Goal: Transaction & Acquisition: Purchase product/service

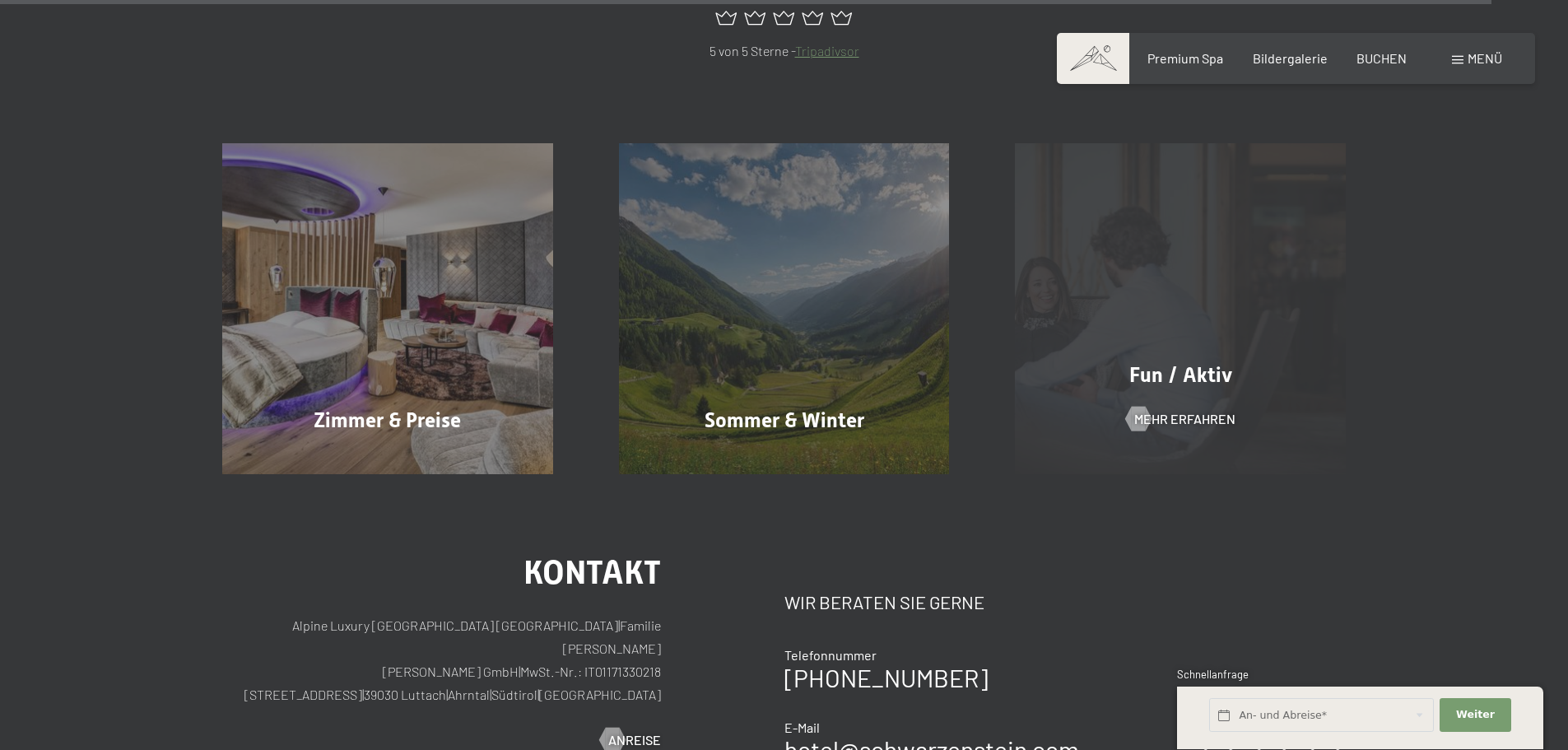
scroll to position [7977, 0]
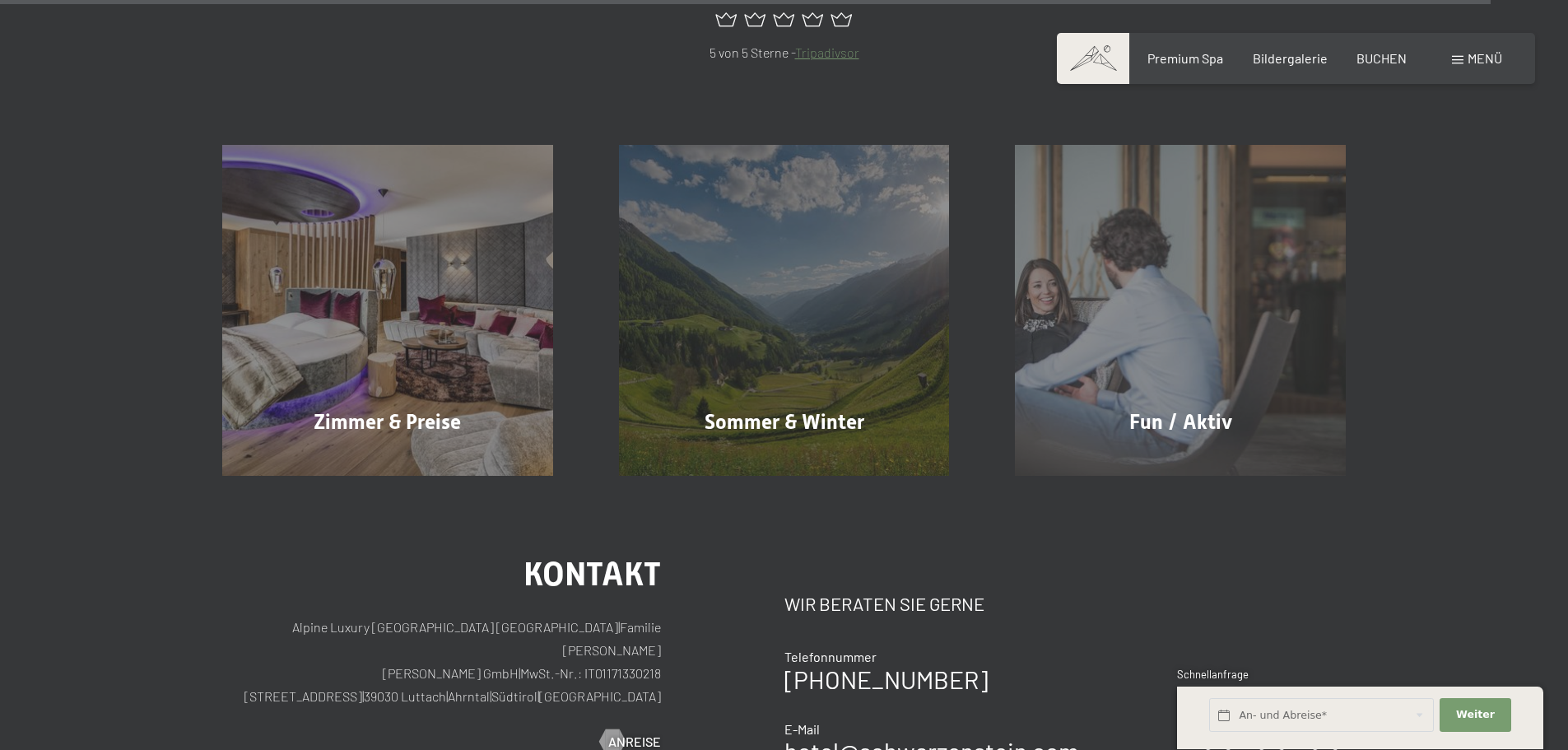
click at [1457, 60] on span at bounding box center [1458, 60] width 12 height 8
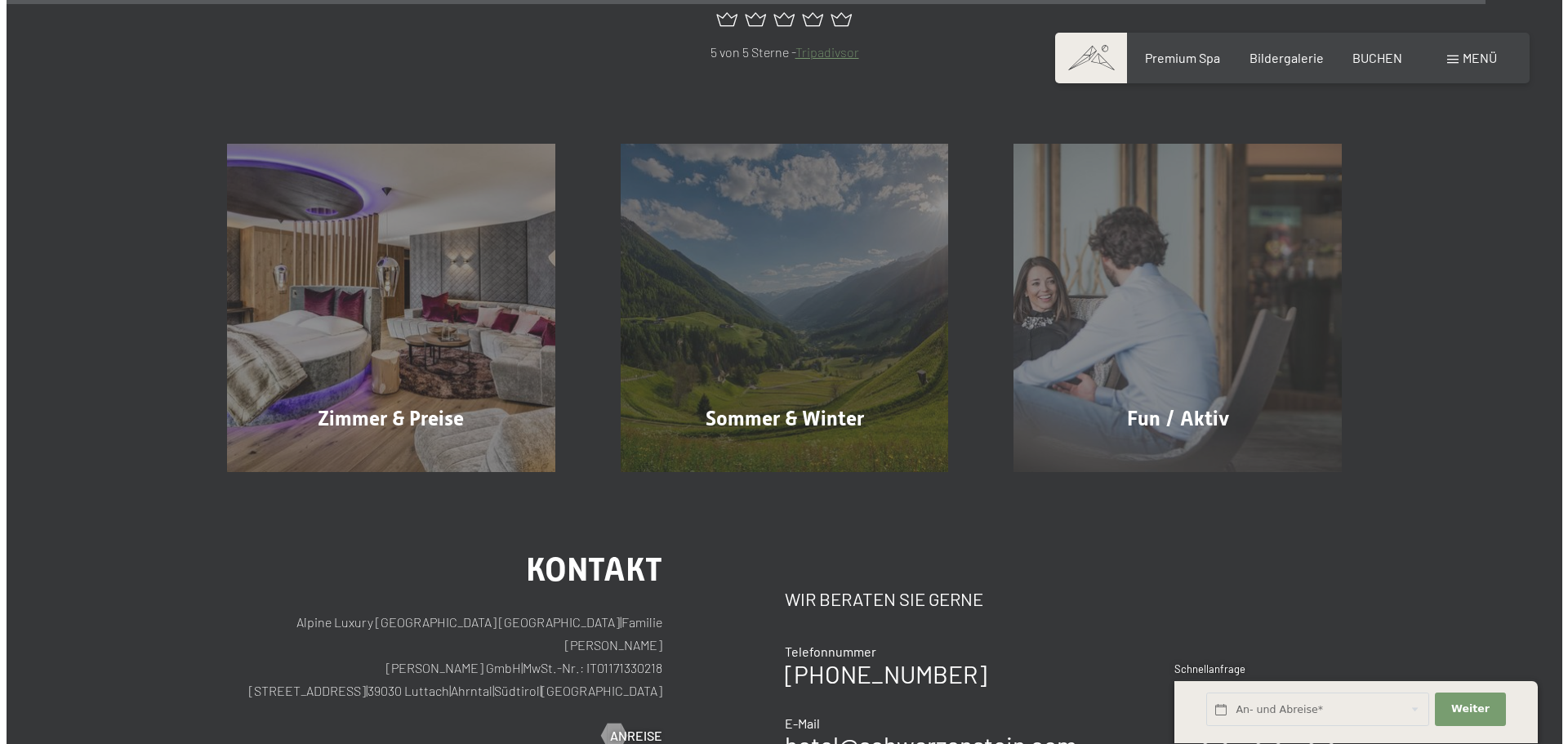
scroll to position [7949, 0]
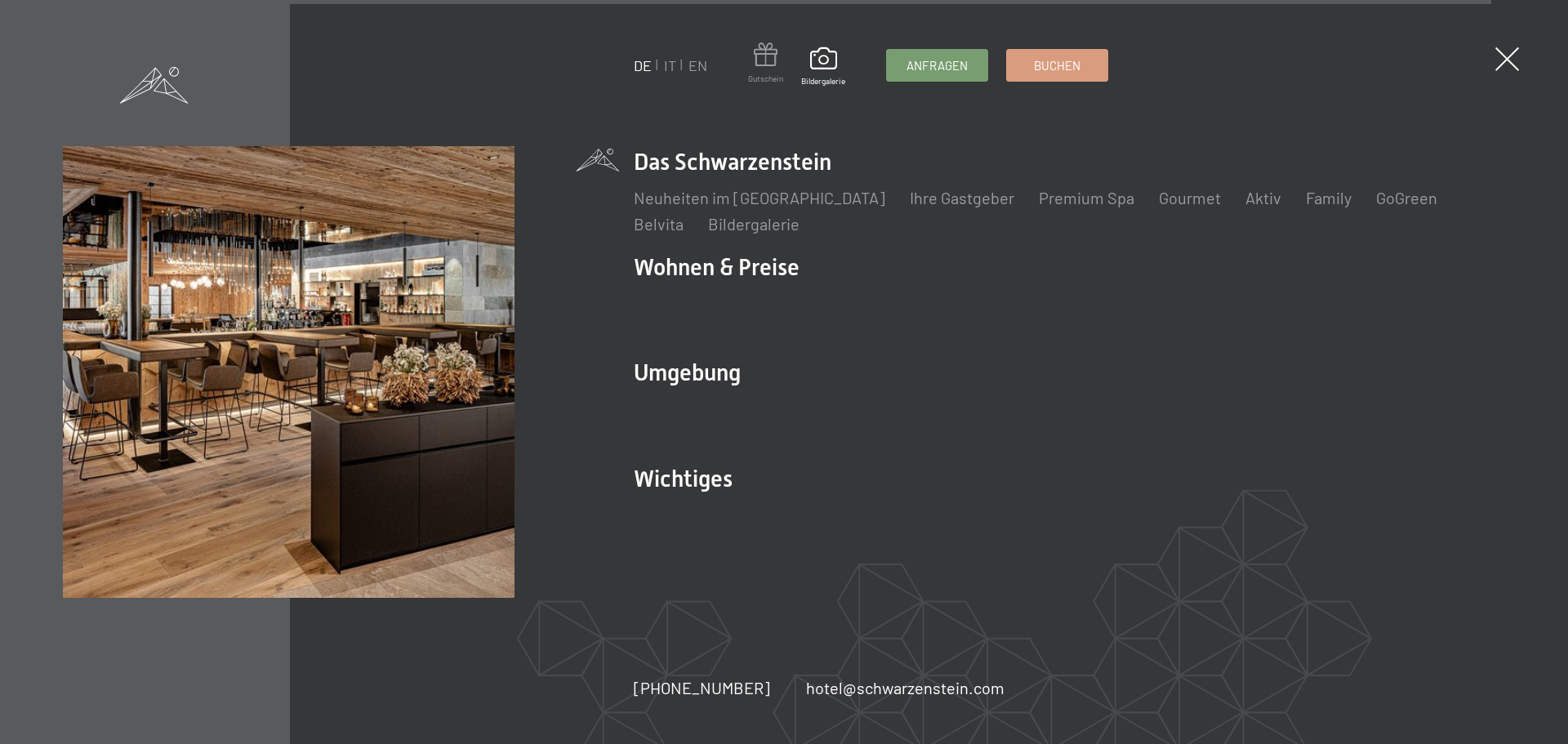
click at [769, 62] on span at bounding box center [765, 58] width 35 height 30
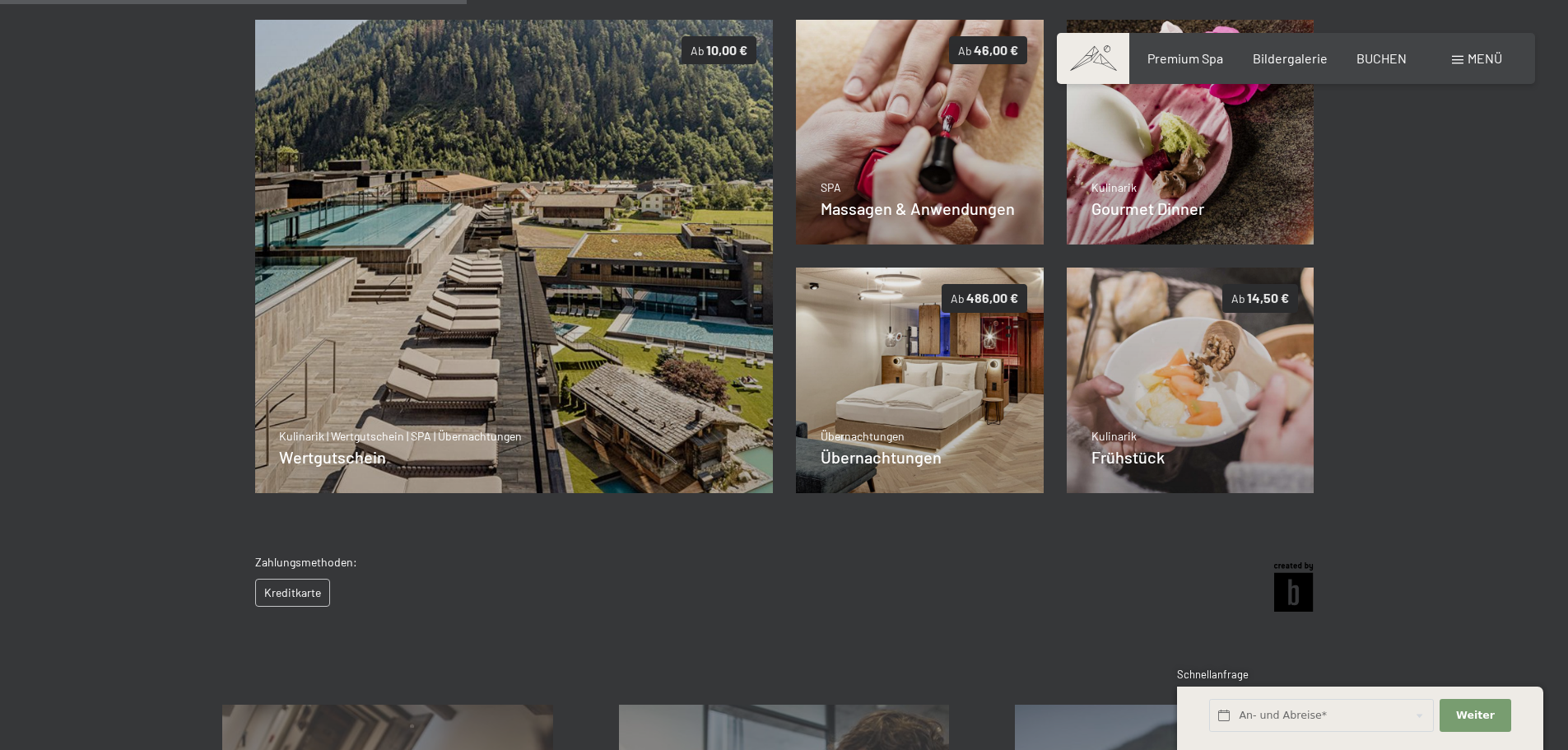
scroll to position [404, 0]
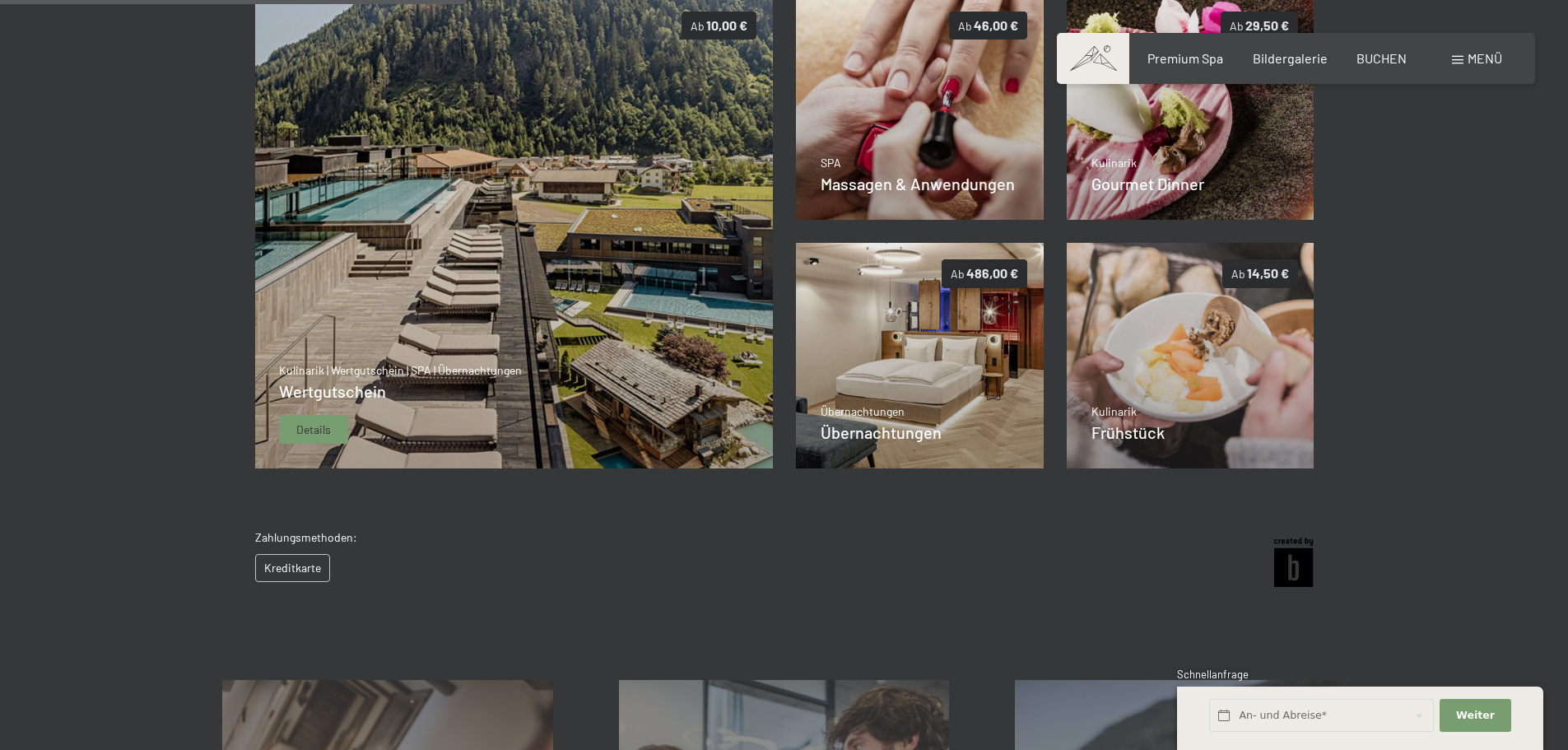
click at [697, 300] on img at bounding box center [513, 232] width 518 height 474
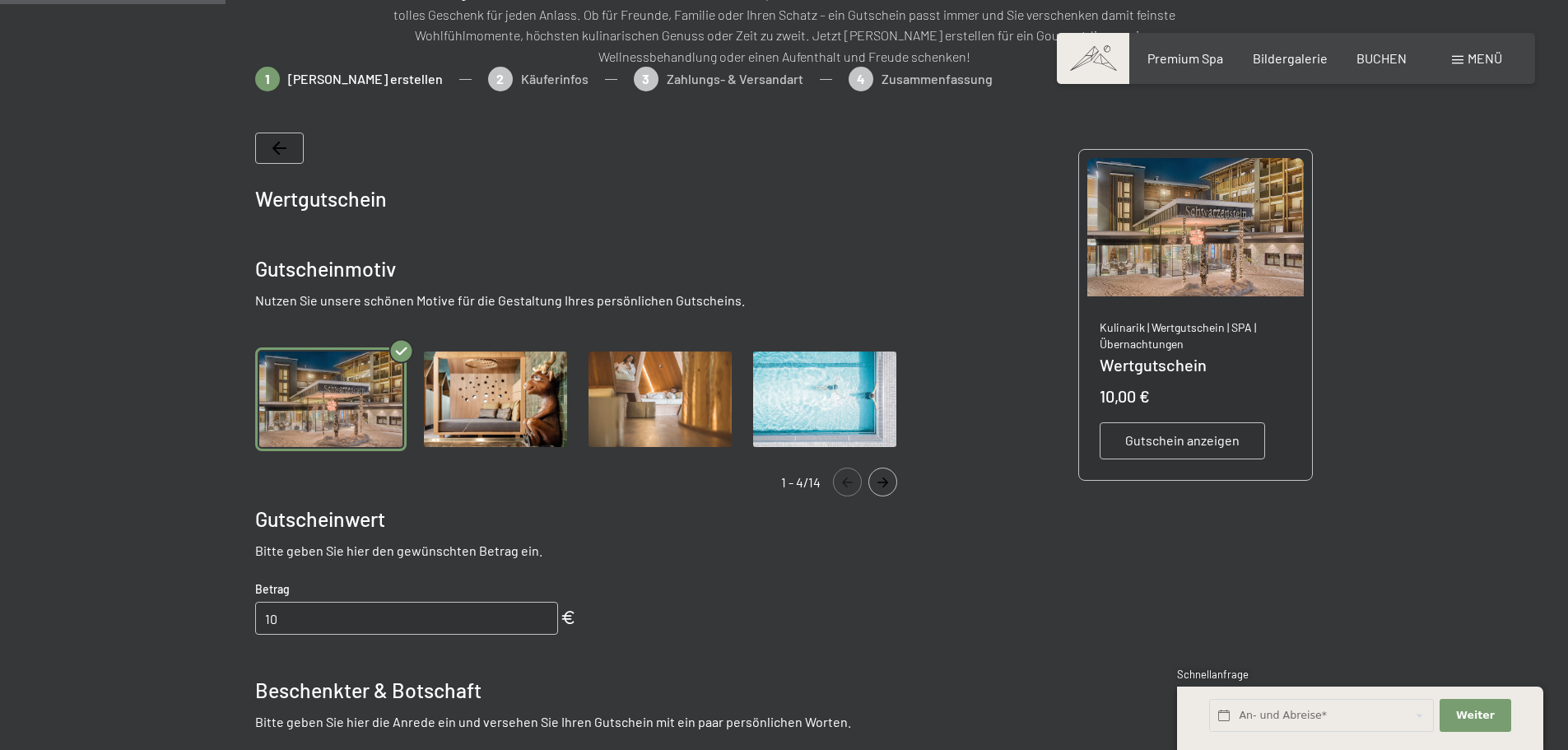
scroll to position [239, 0]
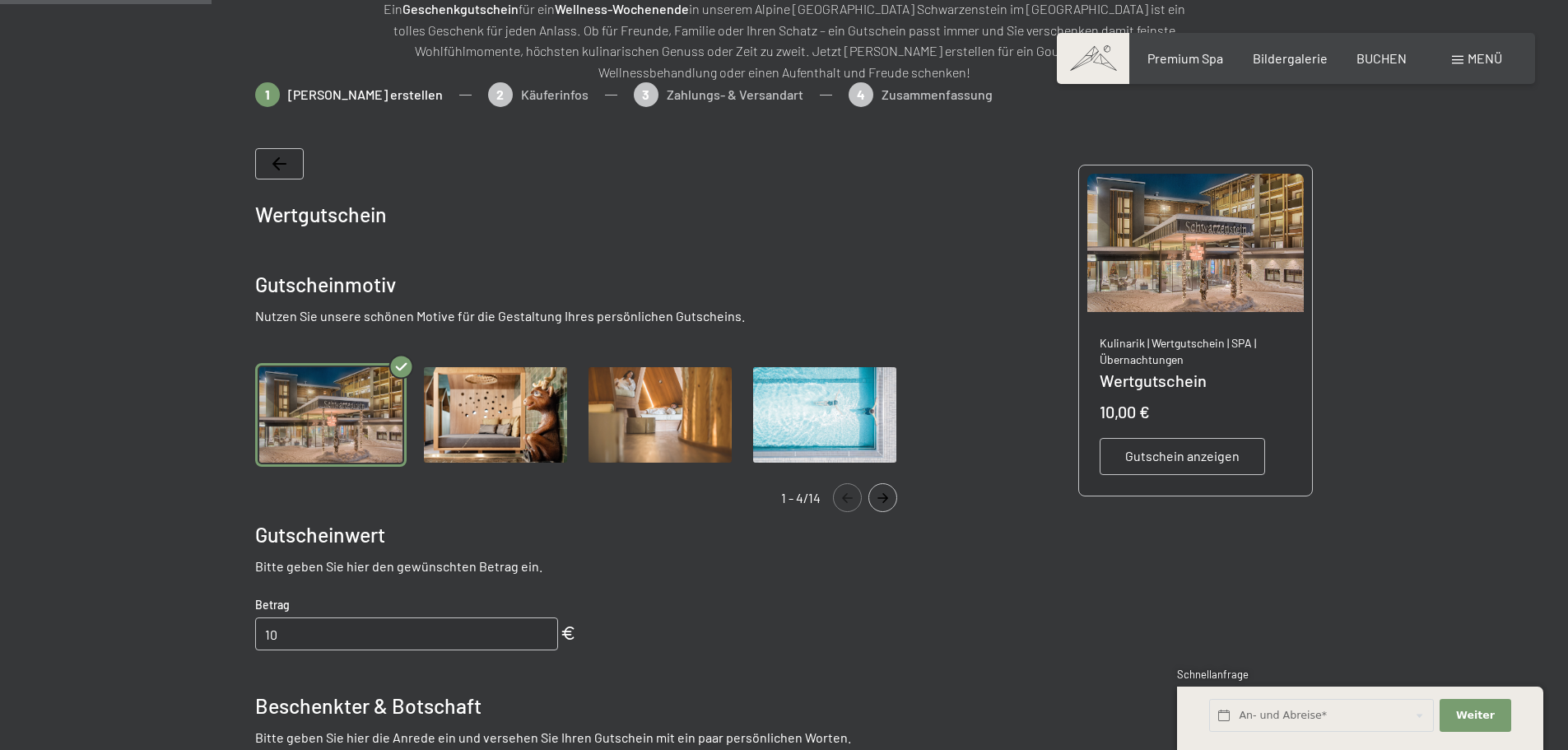
click at [535, 397] on img "Gallery" at bounding box center [496, 415] width 151 height 104
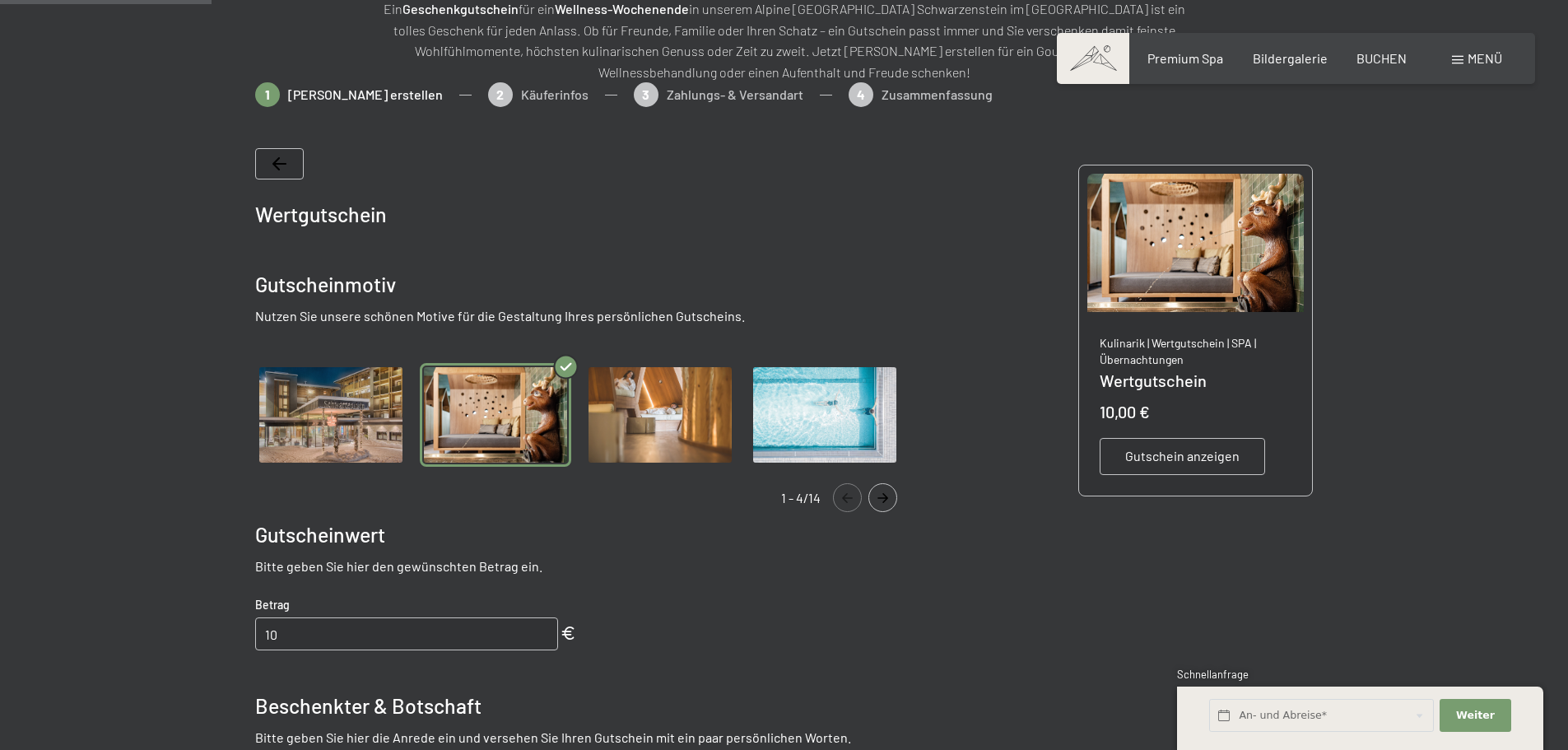
click at [668, 426] on span "Einwilligung Marketing*" at bounding box center [694, 423] width 136 height 17
click at [618, 426] on input "Einwilligung Marketing*" at bounding box center [610, 423] width 17 height 17
checkbox input "false"
click at [879, 494] on icon "Navigate to next slide" at bounding box center [882, 498] width 28 height 10
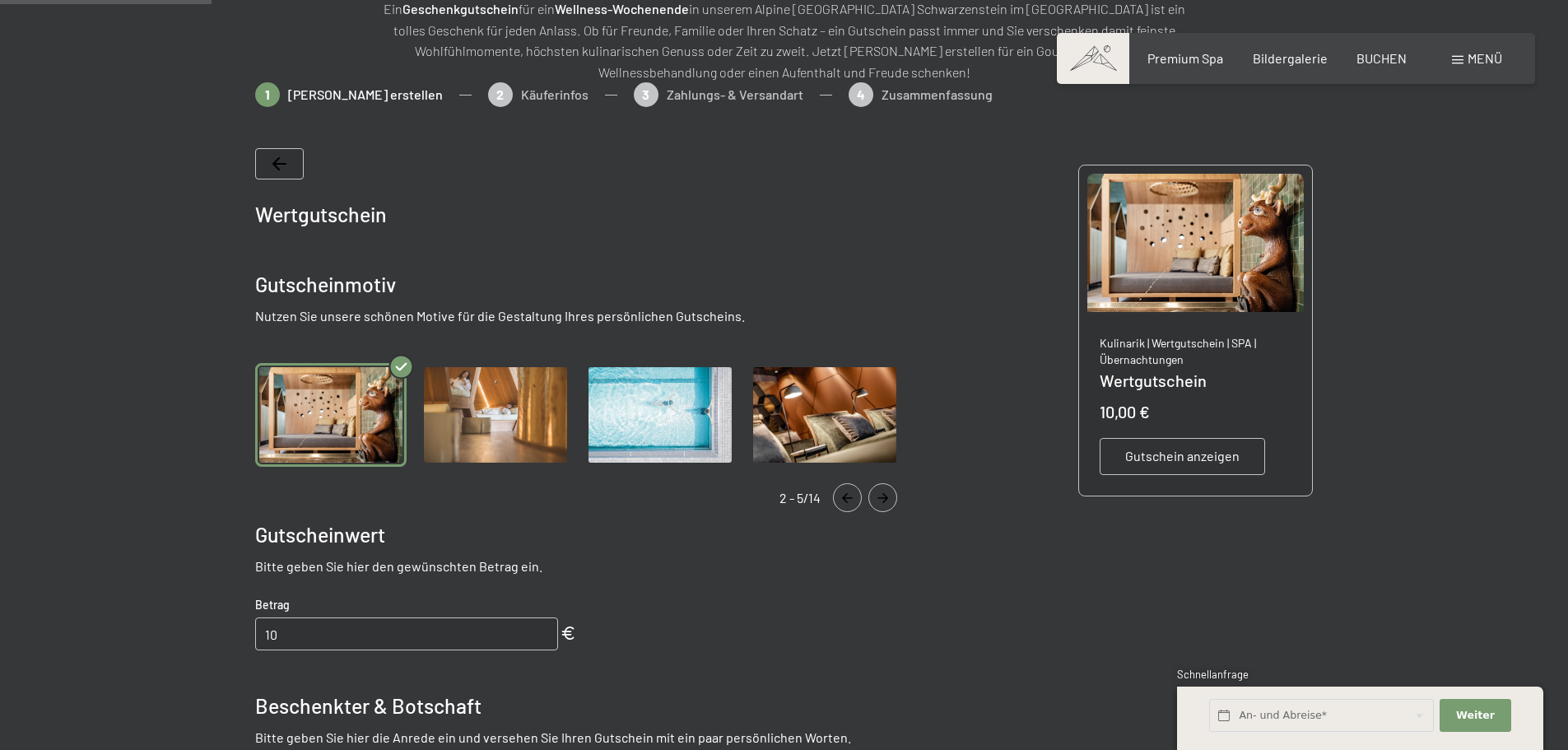
click at [879, 494] on icon "Navigate to next slide" at bounding box center [882, 498] width 28 height 10
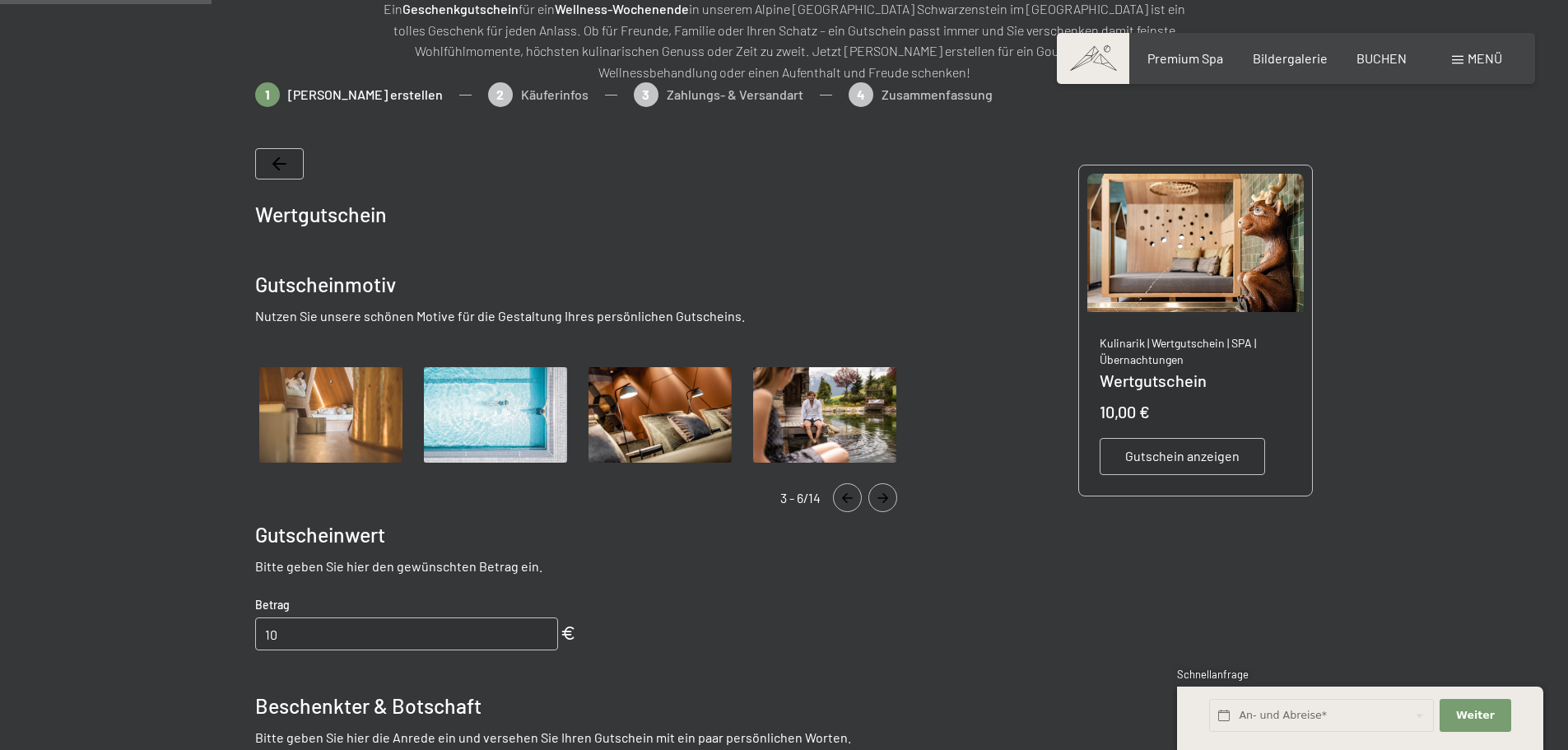
click at [879, 494] on icon "Navigate to next slide" at bounding box center [882, 498] width 28 height 10
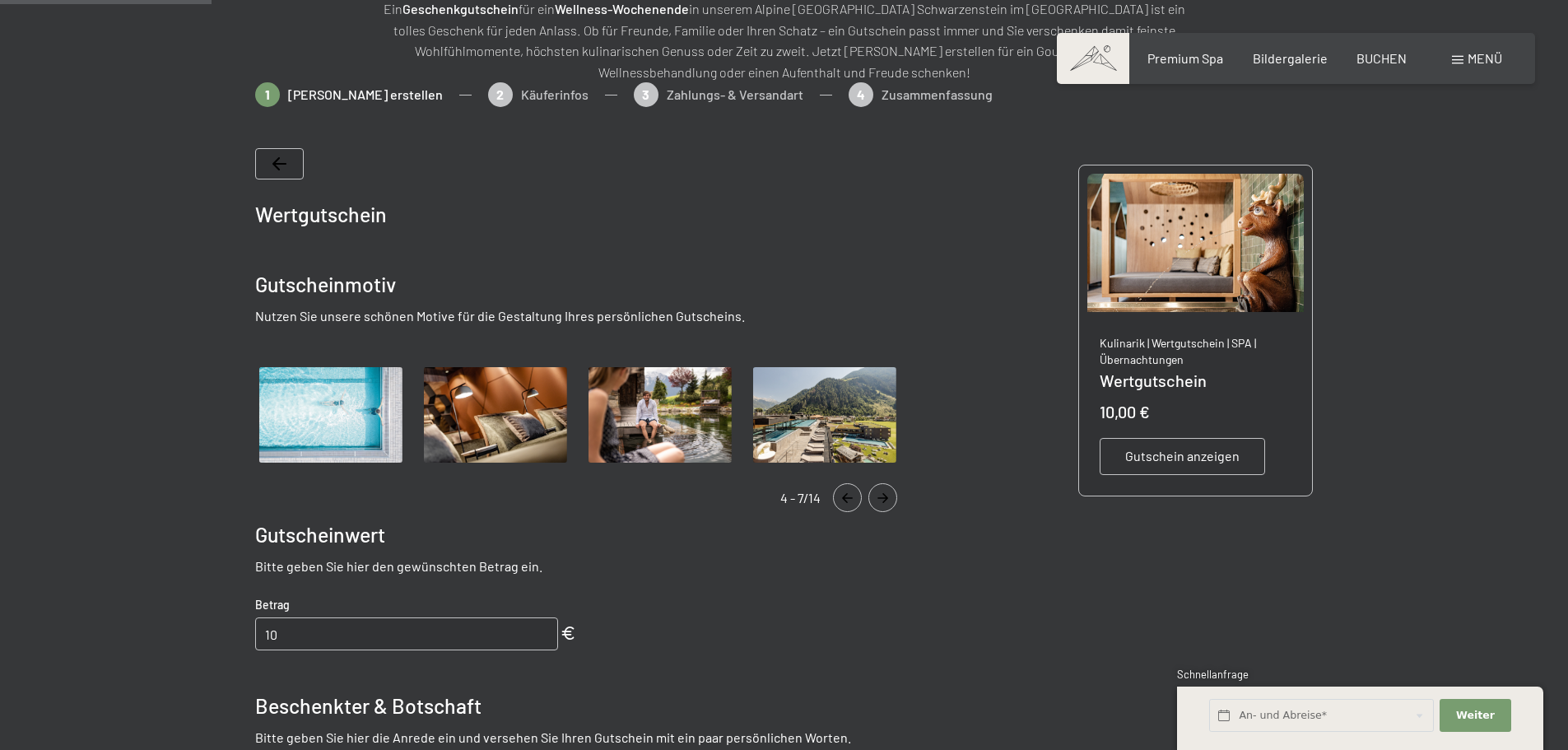
click at [879, 494] on icon "Navigate to next slide" at bounding box center [882, 498] width 28 height 10
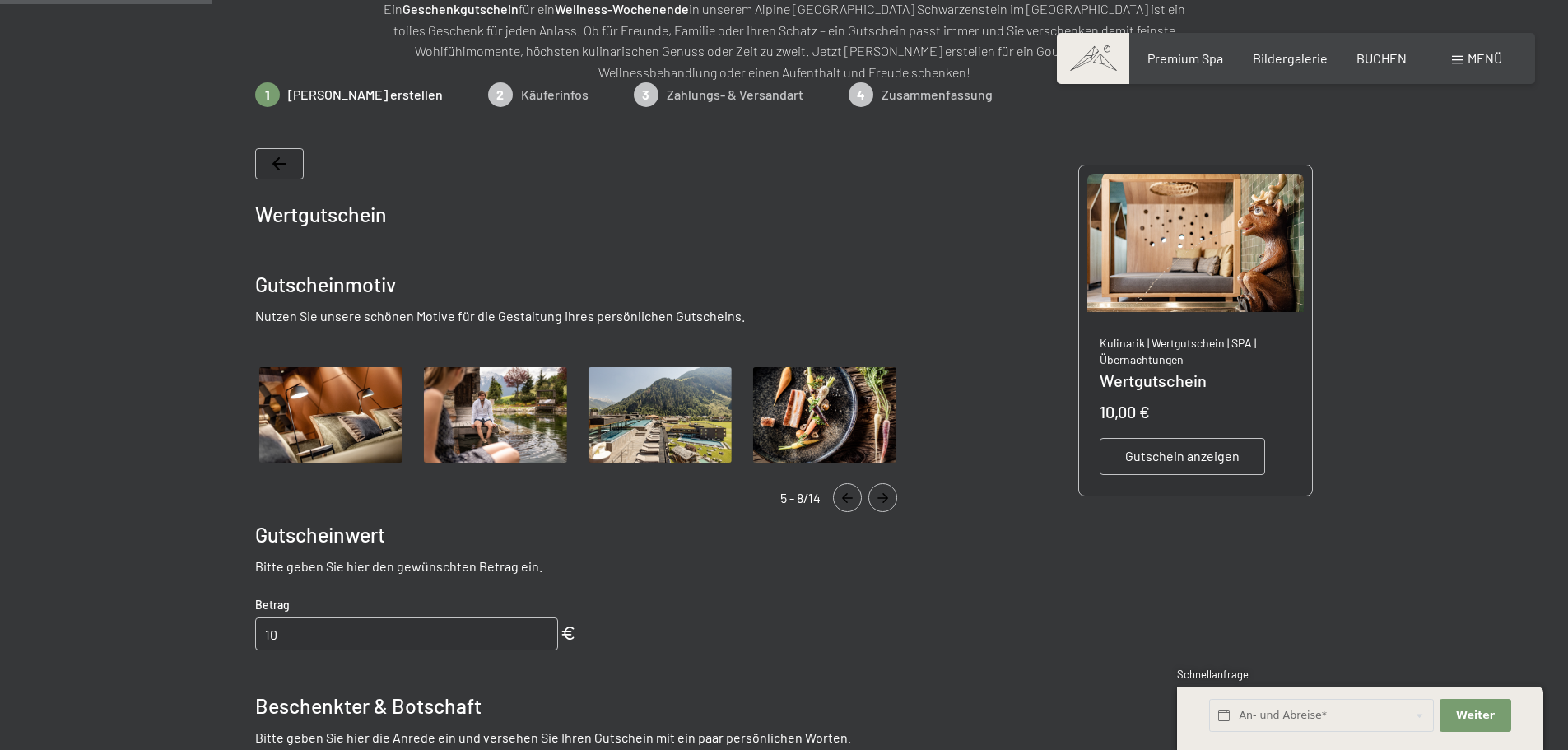
click at [879, 494] on icon "Navigate to next slide" at bounding box center [882, 498] width 28 height 10
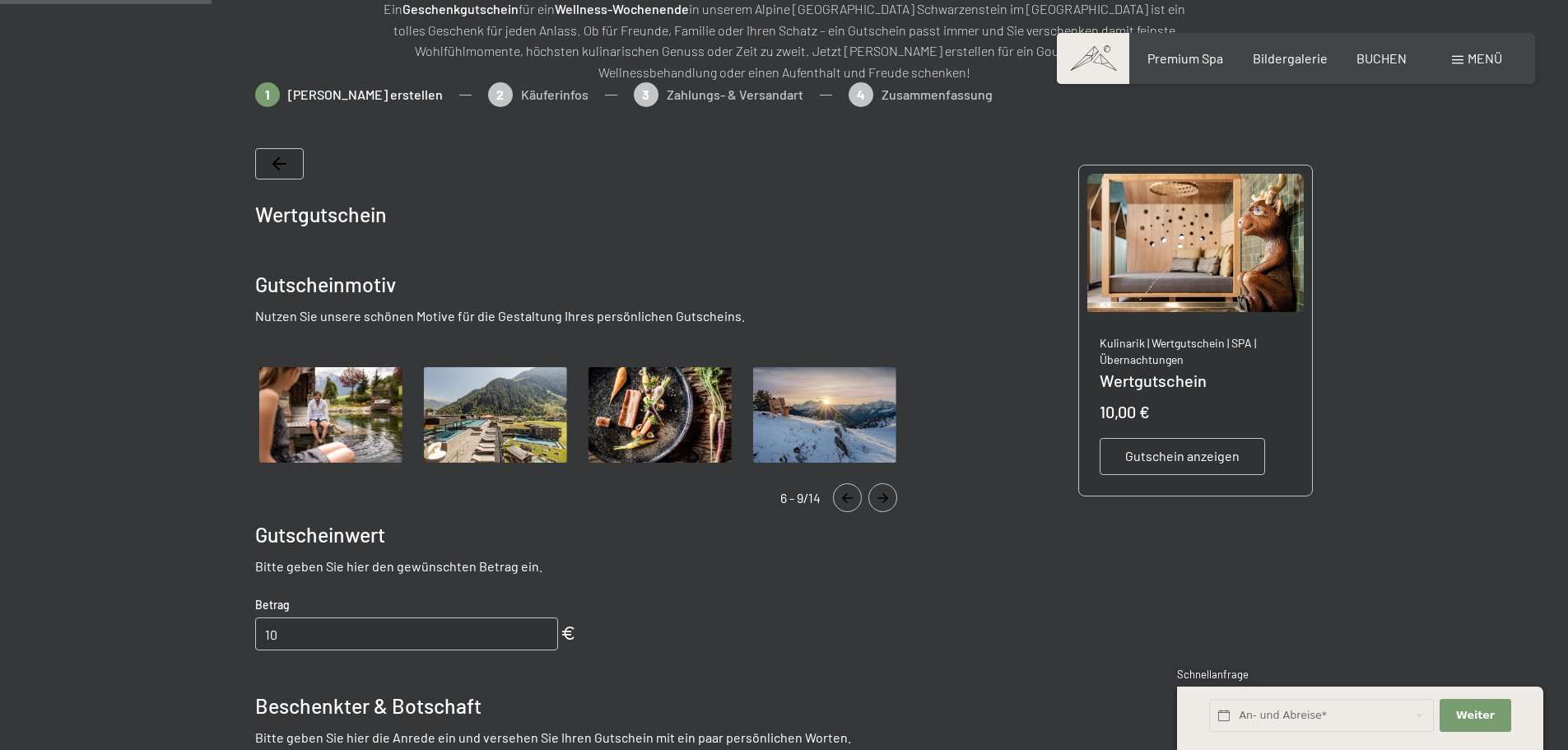
click at [879, 494] on icon "Navigate to next slide" at bounding box center [882, 498] width 28 height 10
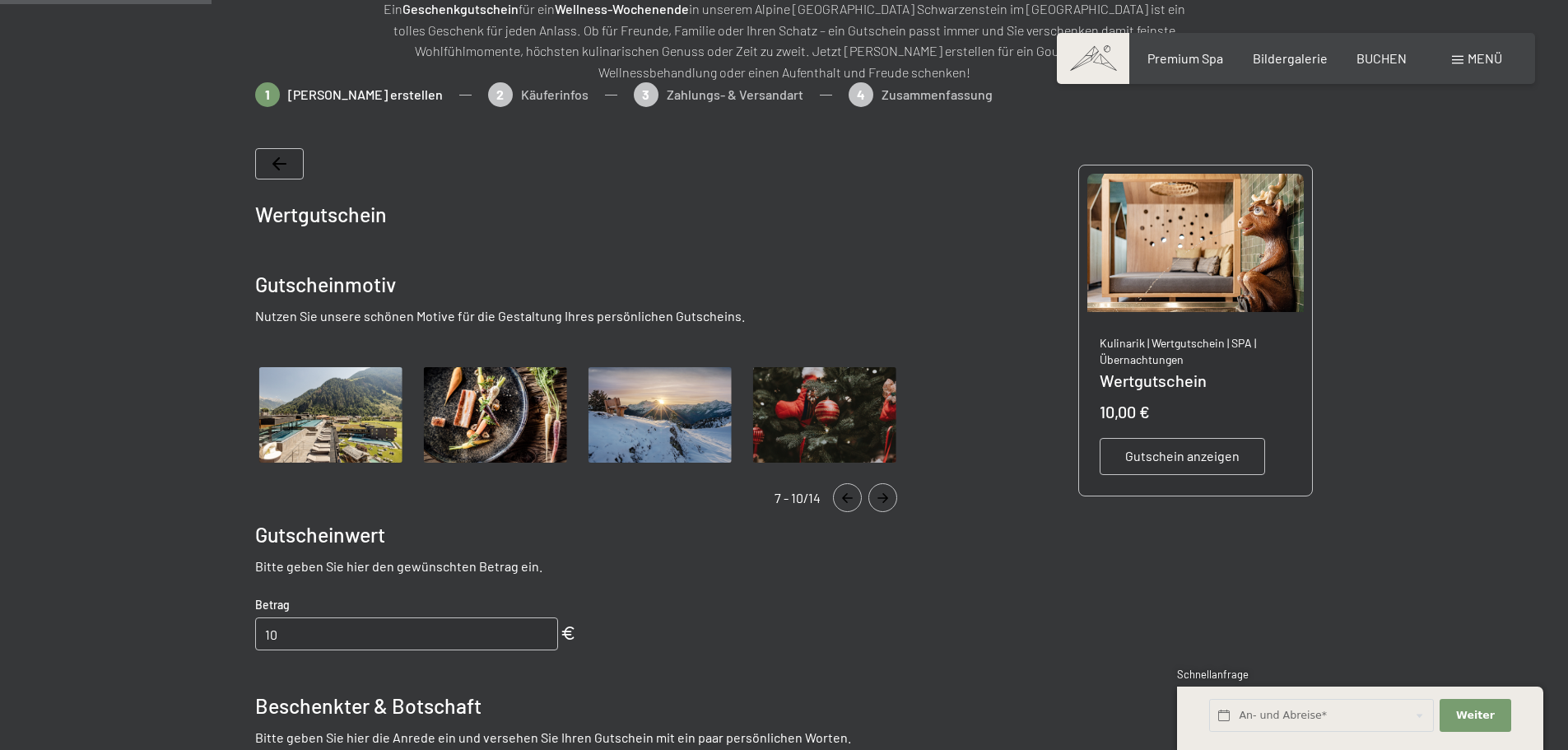
click at [356, 417] on img "Gallery" at bounding box center [331, 415] width 151 height 104
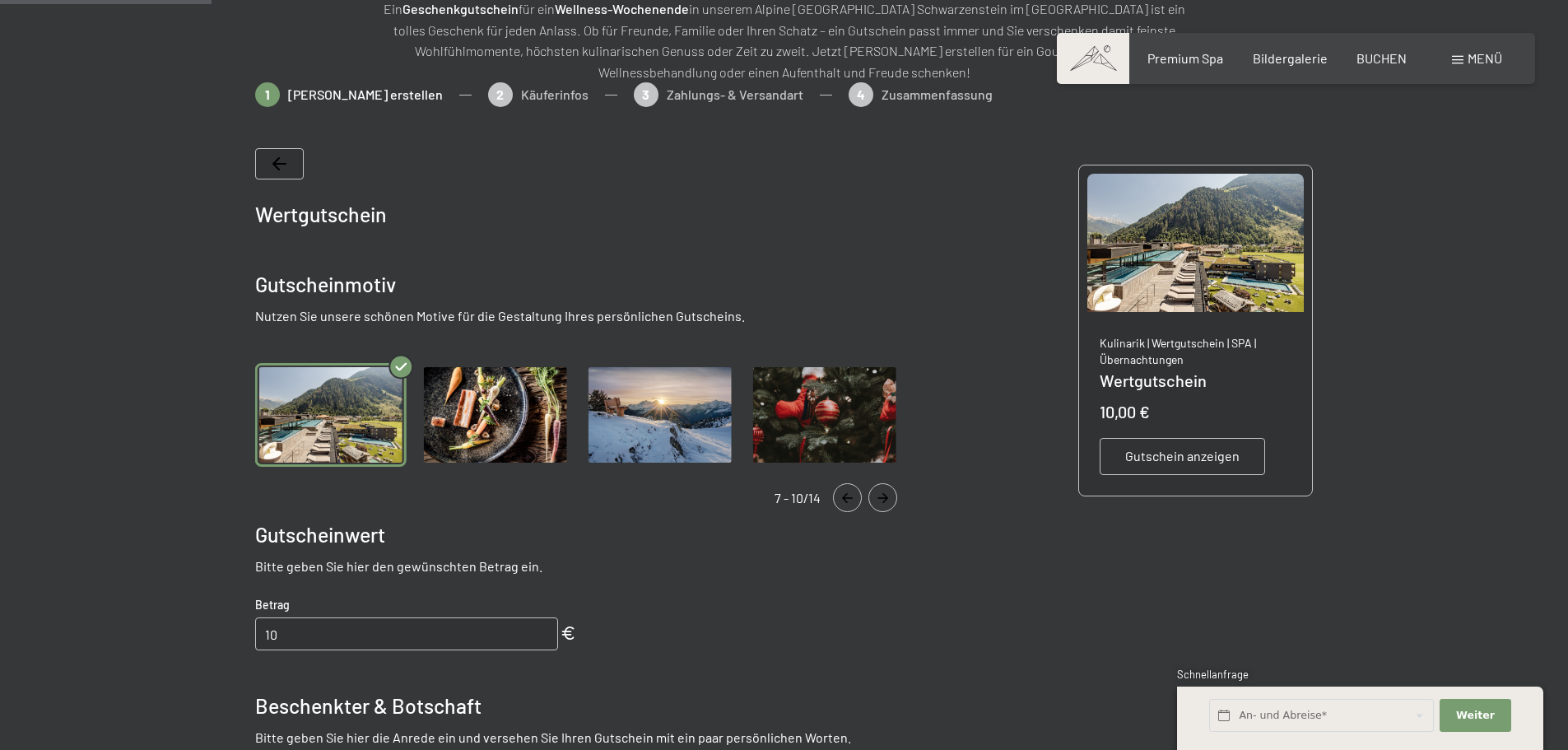
click at [340, 629] on input "10" at bounding box center [406, 633] width 303 height 32
type input "1"
type input "200.00"
click at [800, 567] on p "Bitte geben Sie hier den gewünschten Betrag ein." at bounding box center [583, 566] width 658 height 18
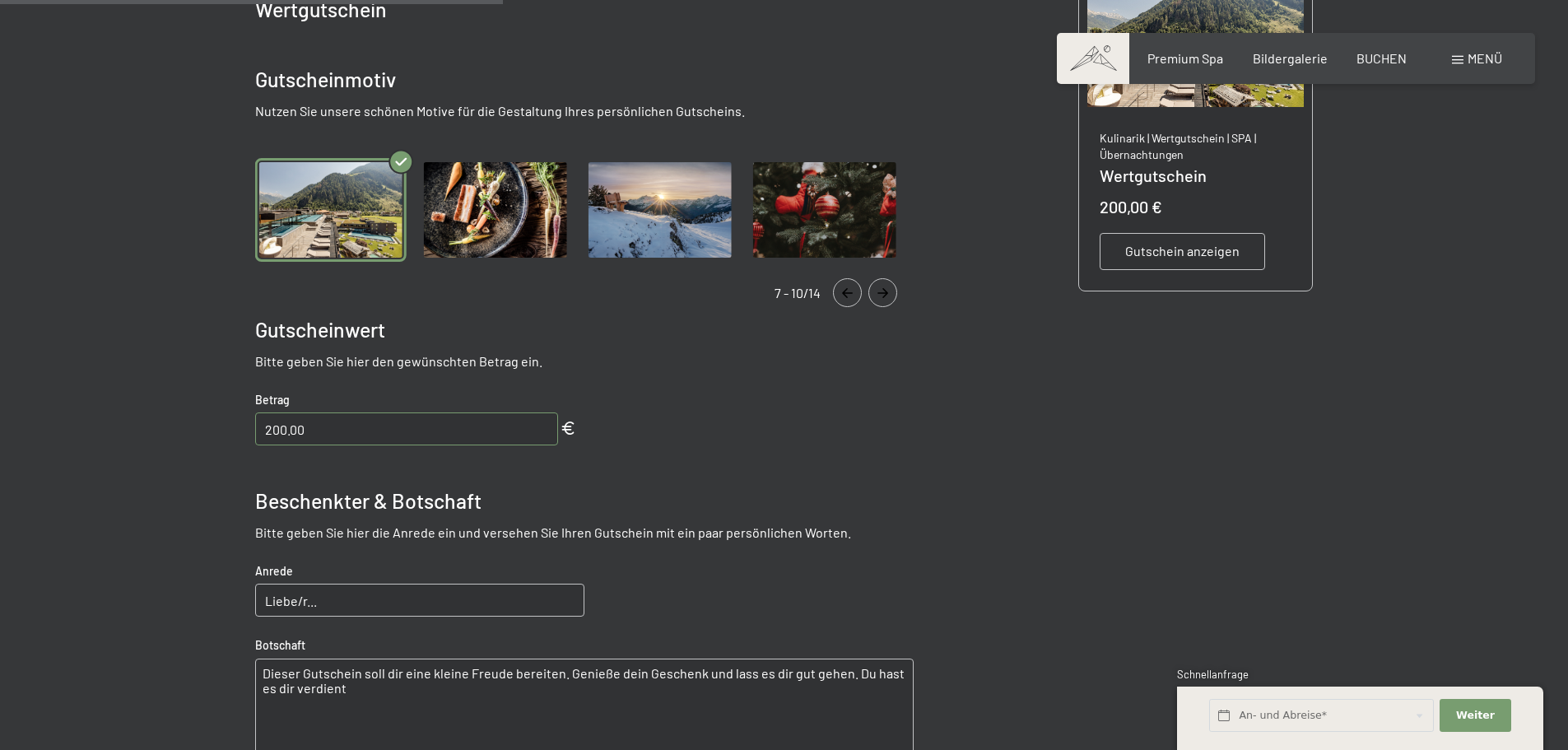
scroll to position [568, 0]
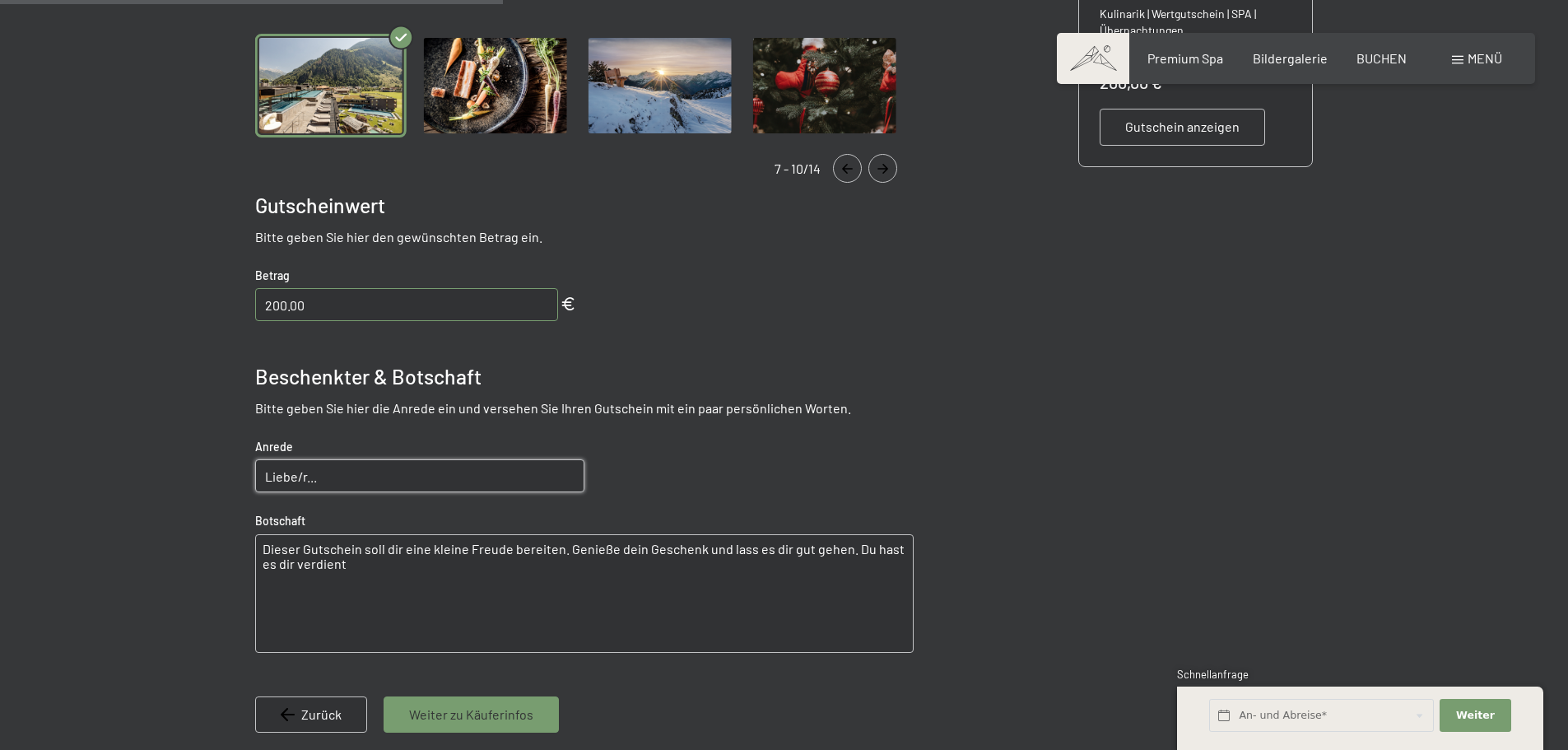
click at [368, 487] on input "Liebe/r..." at bounding box center [419, 475] width 330 height 32
type input "Liebe [PERSON_NAME]!"
drag, startPoint x: 848, startPoint y: 549, endPoint x: 896, endPoint y: 568, distance: 51.6
click at [896, 568] on textarea "Dieser Gutschein soll dir eine kleine Freude bereiten. Genieße dein Geschenk un…" at bounding box center [583, 594] width 658 height 118
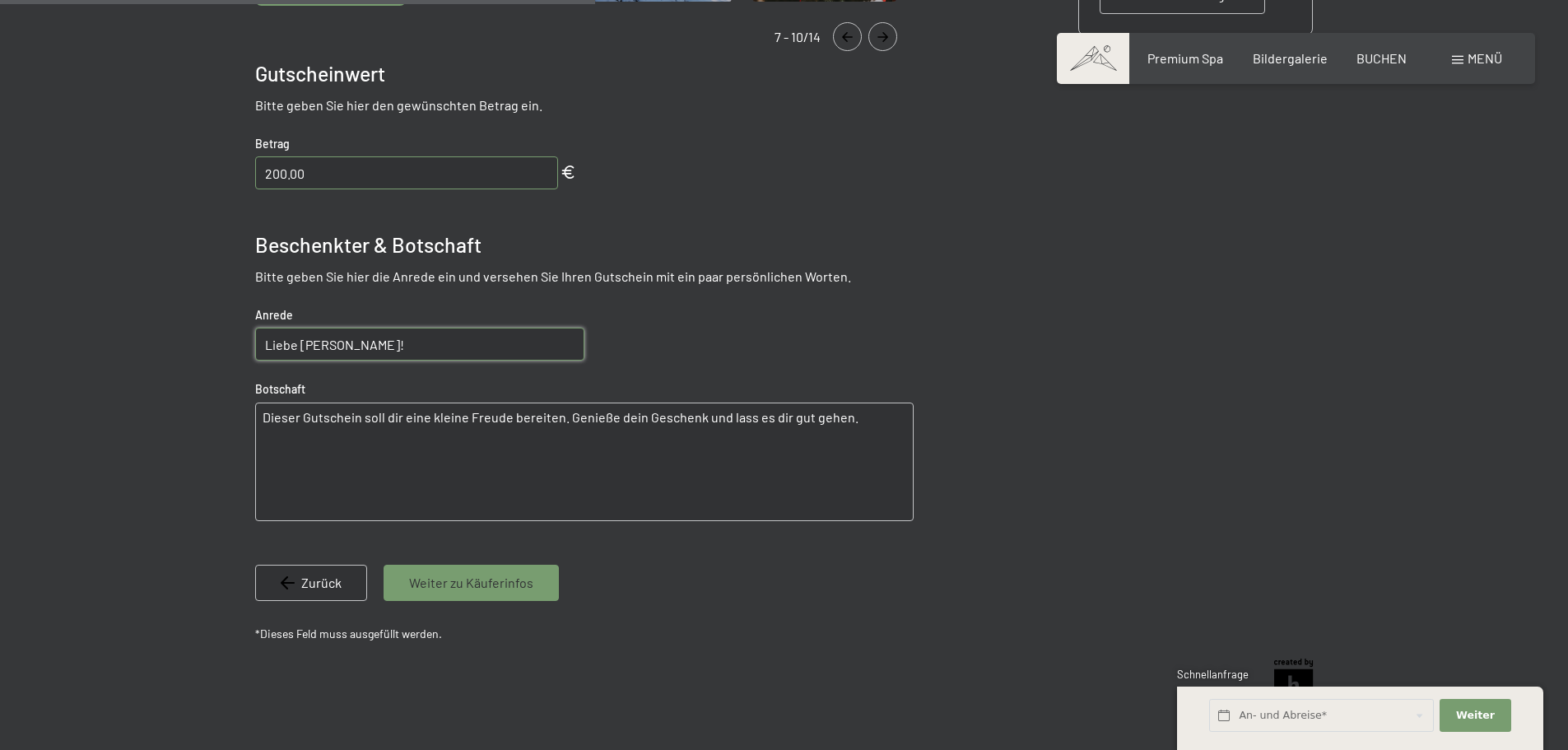
scroll to position [651, 0]
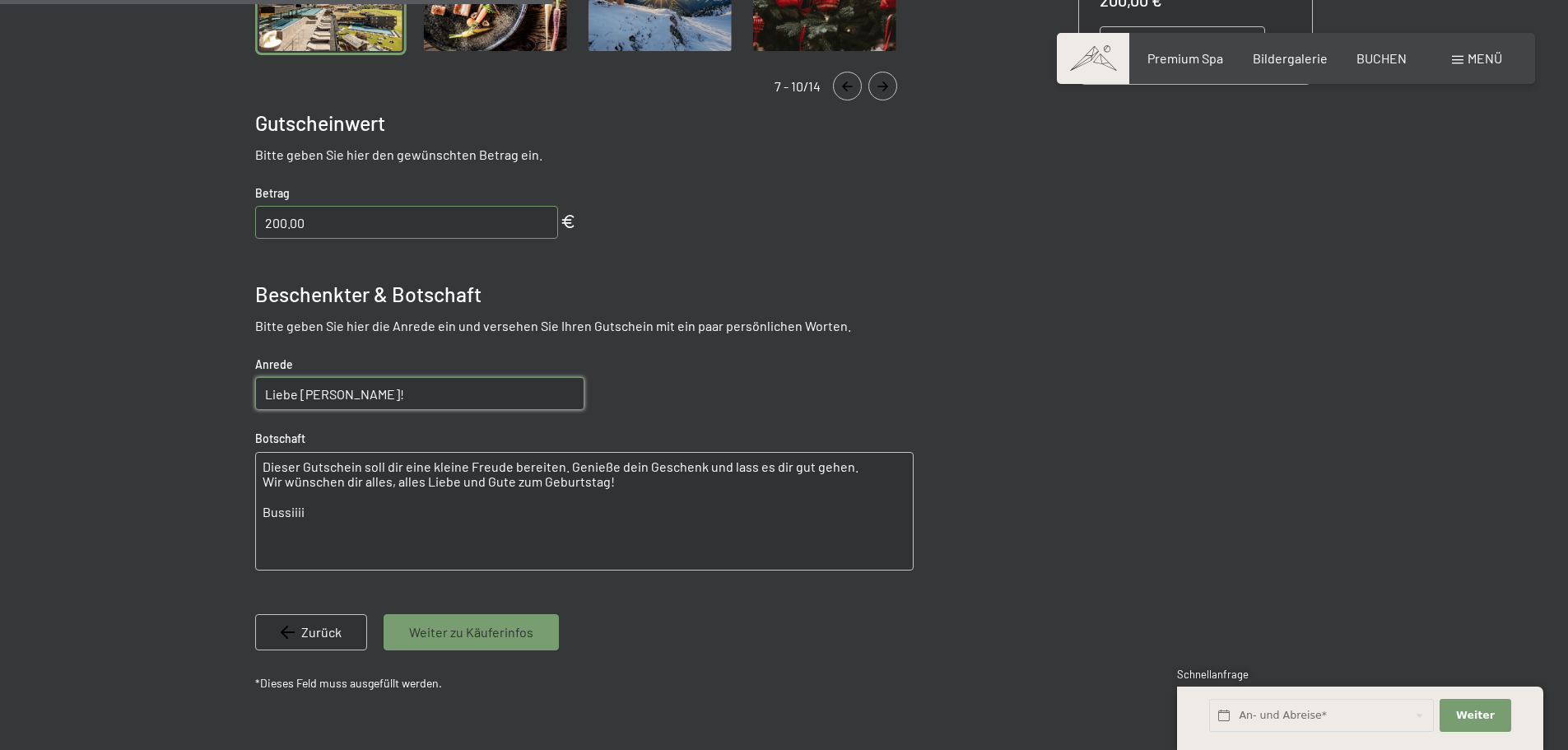
type textarea "Dieser Gutschein soll dir eine kleine Freude bereiten. Genieße dein Geschenk un…"
click at [491, 631] on span "Weiter zu Käuferinfos" at bounding box center [471, 632] width 124 height 18
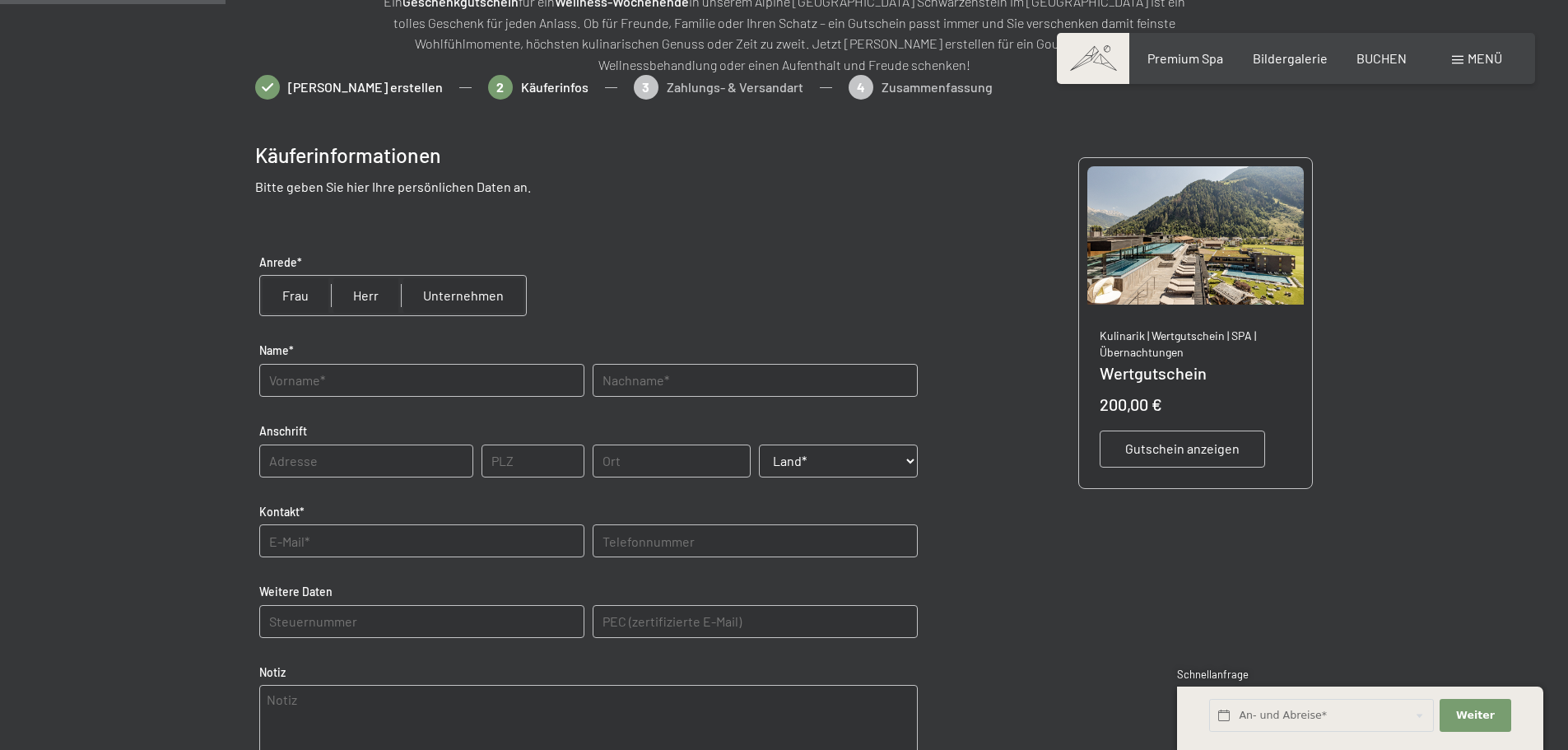
scroll to position [239, 0]
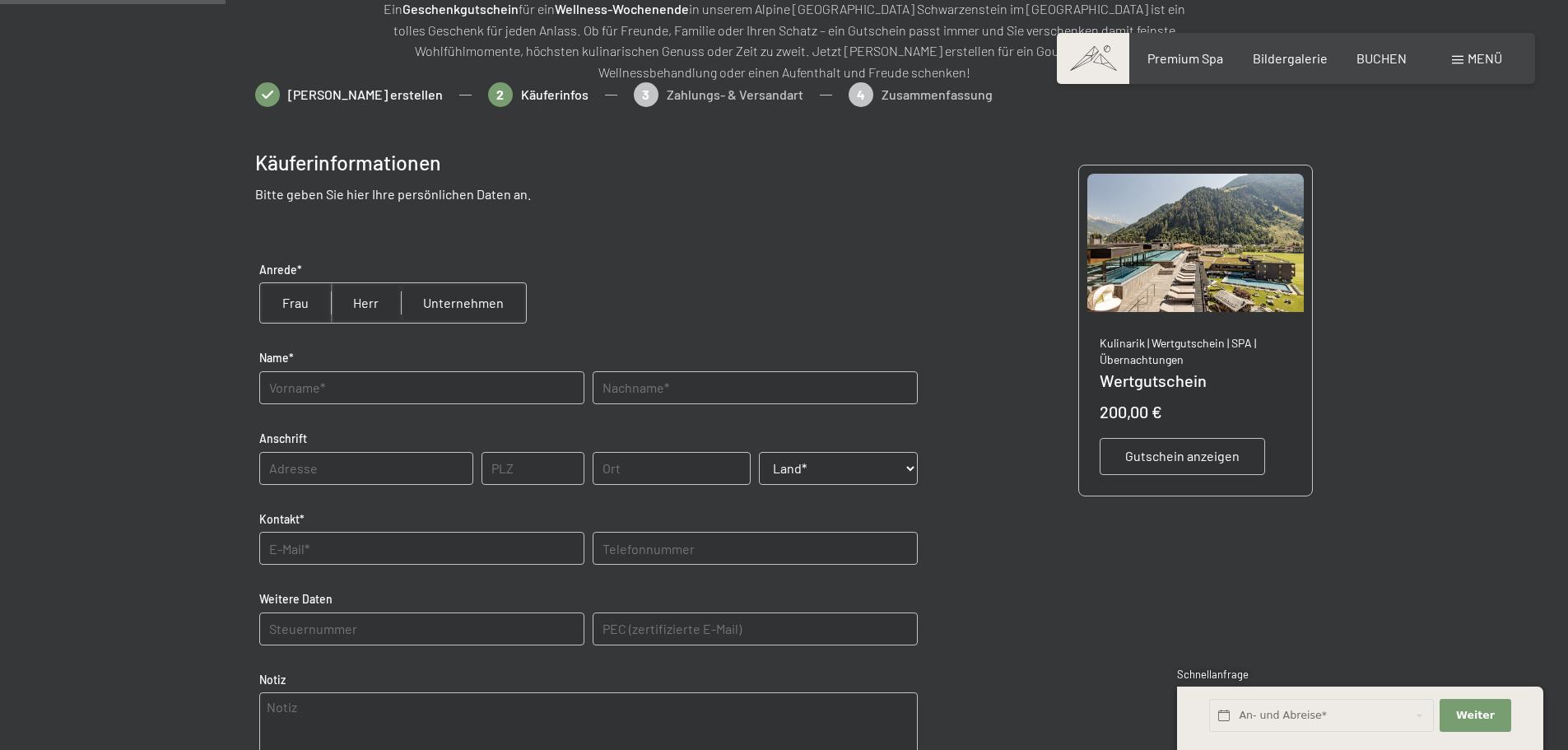
click at [291, 298] on input "radio" at bounding box center [295, 303] width 71 height 39
radio input "true"
click at [307, 381] on input "text" at bounding box center [422, 387] width 325 height 32
type input "[PERSON_NAME]"
type input "Siembicka"
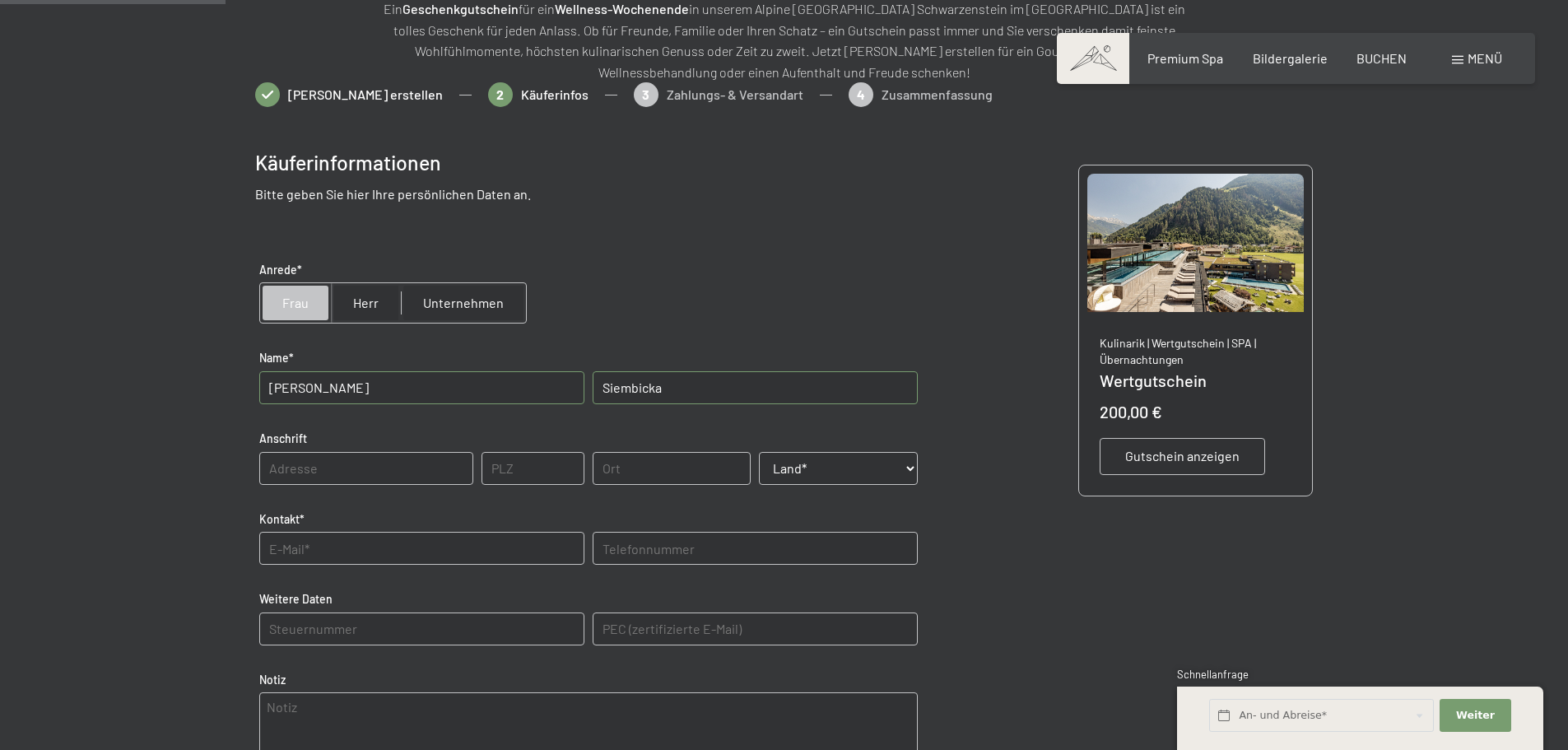
click at [320, 552] on input "text" at bounding box center [422, 547] width 325 height 32
type input "[EMAIL_ADDRESS][DOMAIN_NAME]"
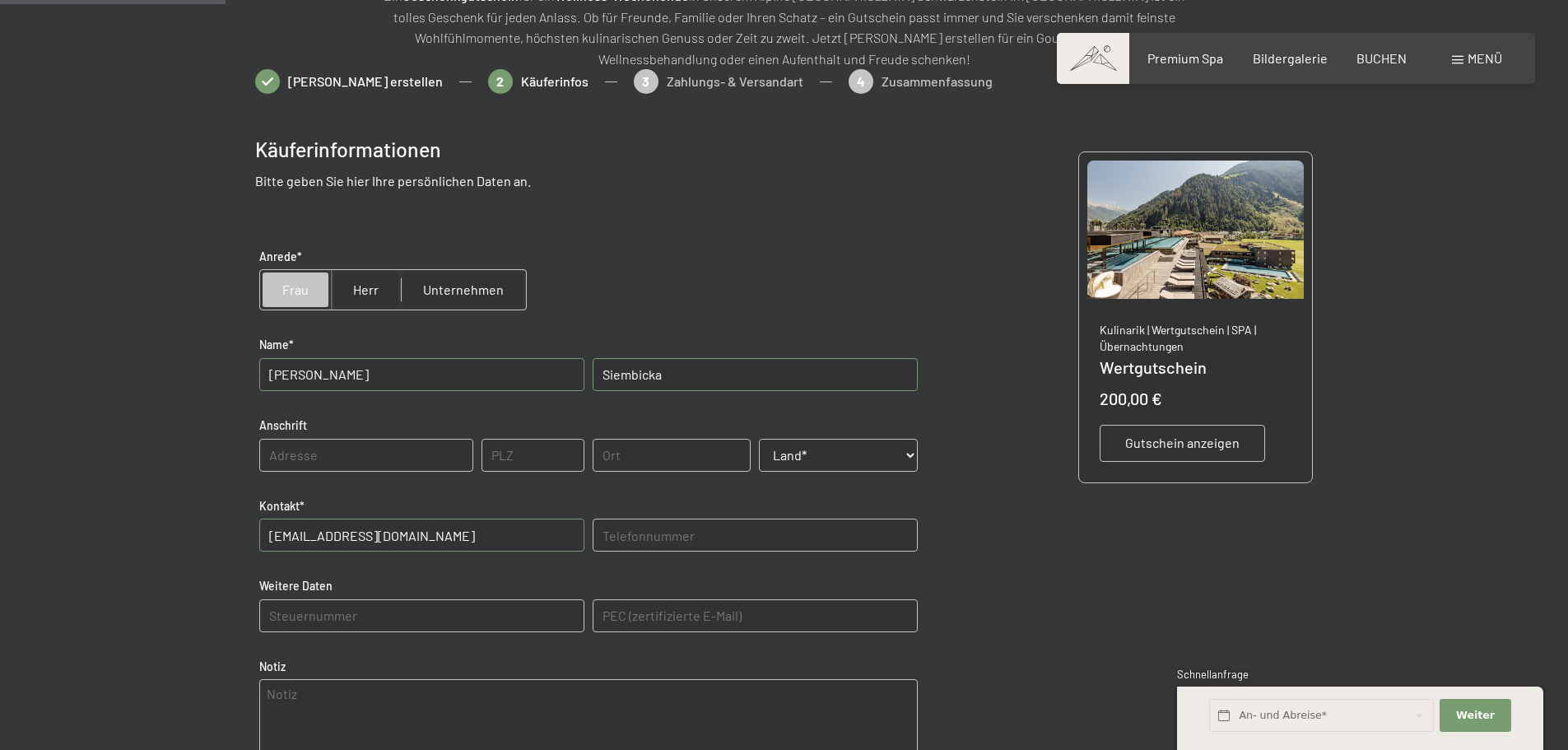
scroll to position [486, 0]
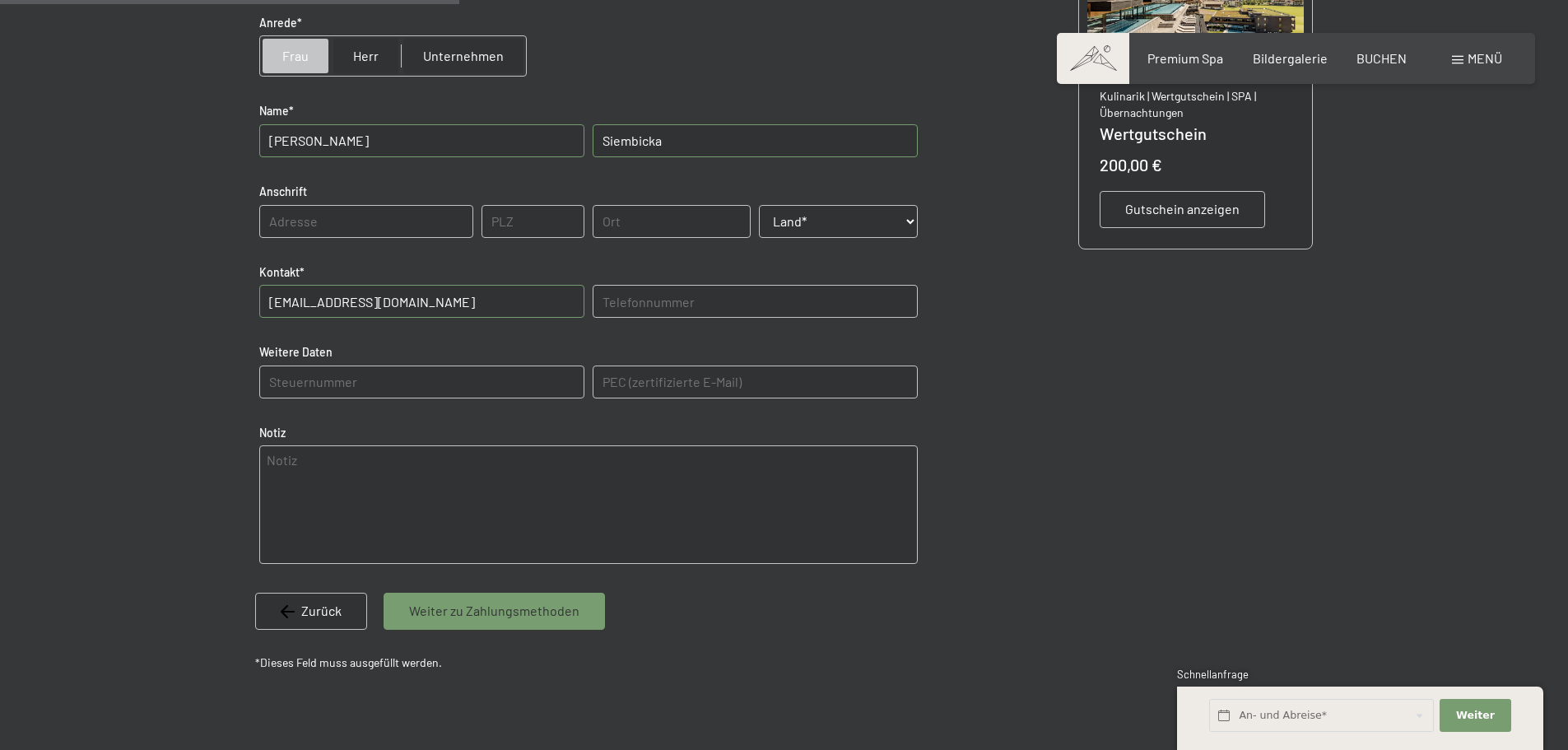
click at [463, 613] on span "Weiter zu Zahlungsmethoden" at bounding box center [494, 611] width 170 height 18
click at [849, 210] on select "Land* [GEOGRAPHIC_DATA] [GEOGRAPHIC_DATA] [GEOGRAPHIC_DATA] [GEOGRAPHIC_DATA] […" at bounding box center [837, 220] width 158 height 32
select select "AUT"
click at [758, 205] on select "Land* [GEOGRAPHIC_DATA] [GEOGRAPHIC_DATA] [GEOGRAPHIC_DATA] [GEOGRAPHIC_DATA] […" at bounding box center [837, 220] width 158 height 32
click at [1093, 330] on div "Käuferinformationen Bitte geben Sie hier Ihre persönlichen Daten an. Anrede* Fr…" at bounding box center [784, 278] width 1058 height 802
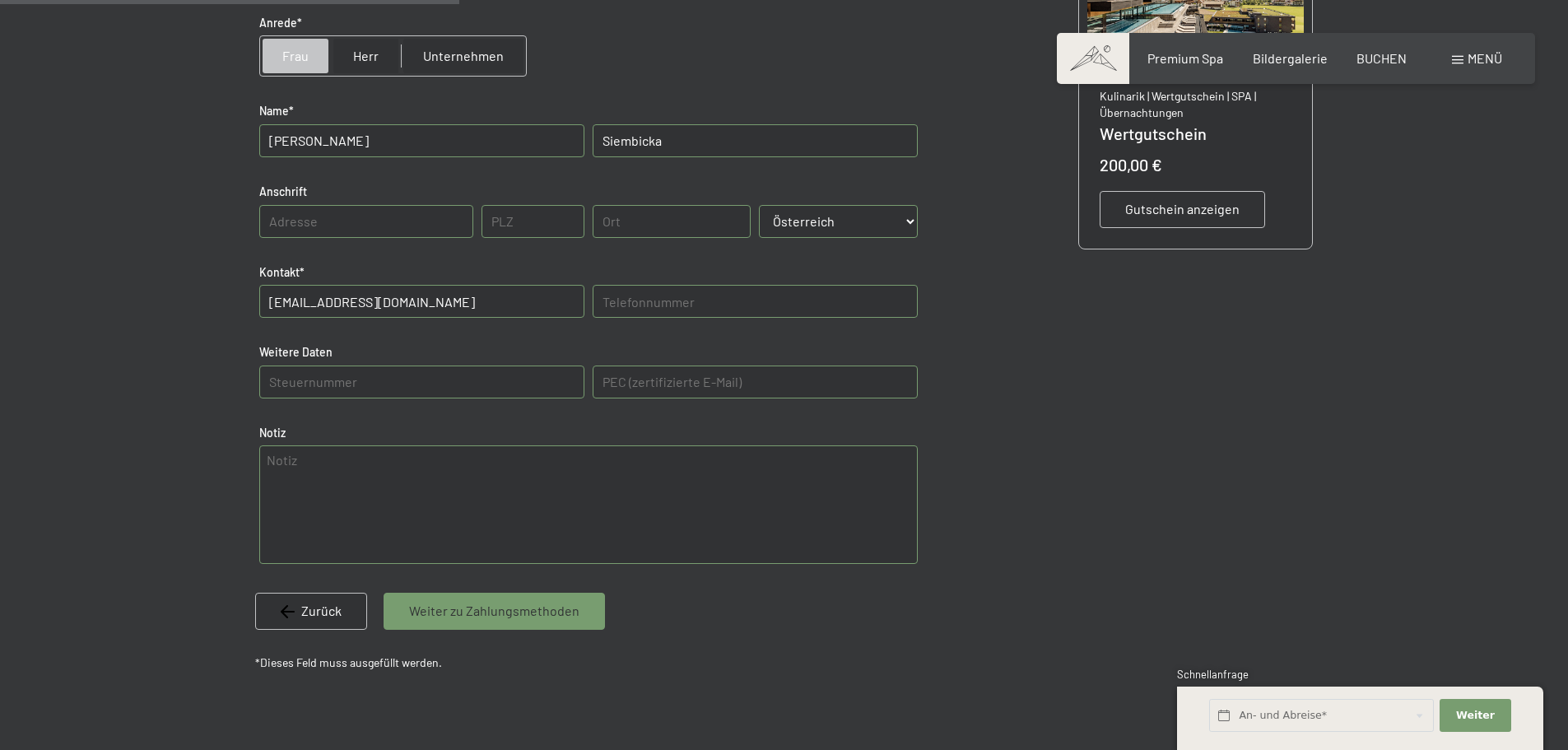
click at [473, 621] on div "Weiter zu Zahlungsmethoden" at bounding box center [494, 610] width 221 height 36
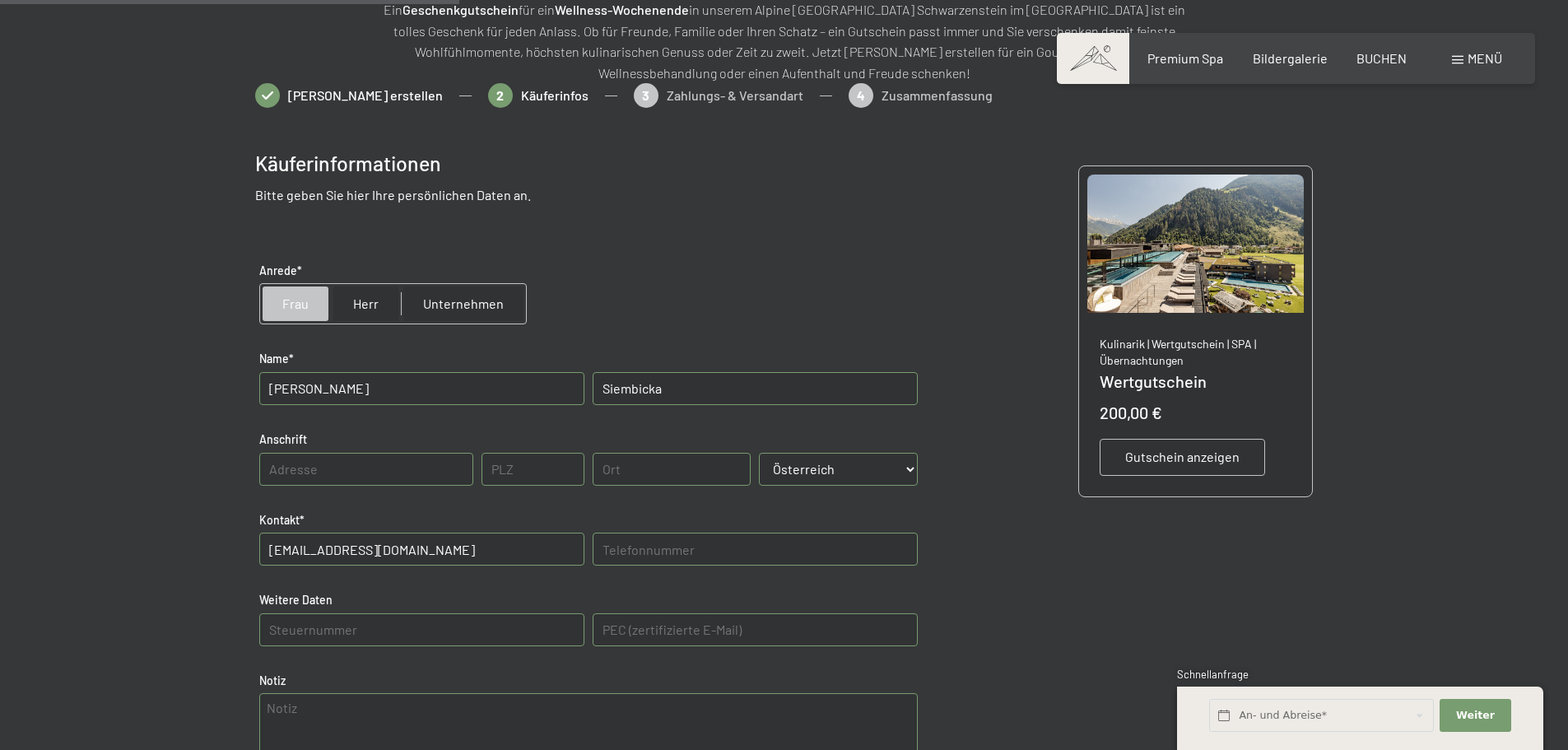
scroll to position [239, 0]
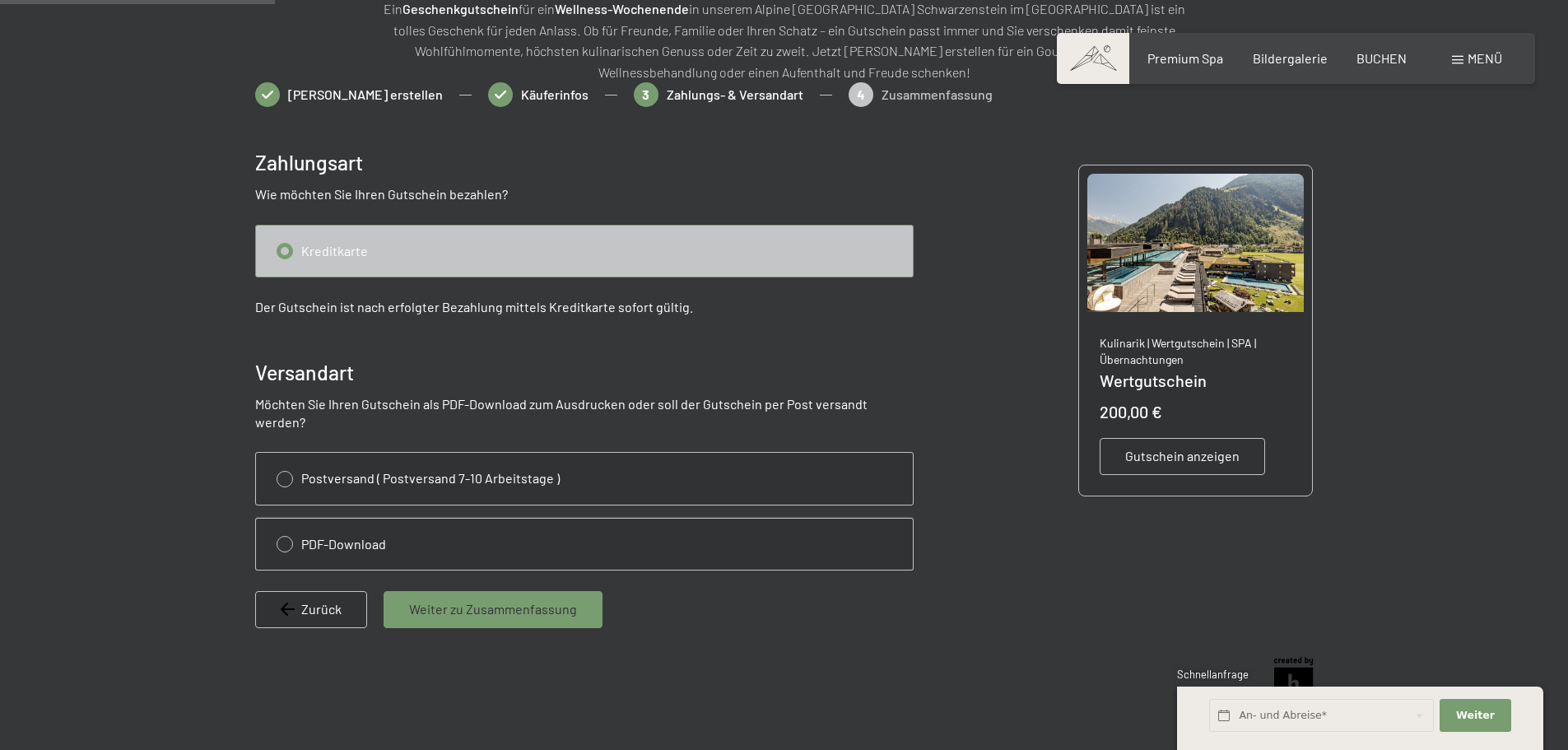
click at [373, 519] on input "radio" at bounding box center [584, 544] width 657 height 51
radio input "true"
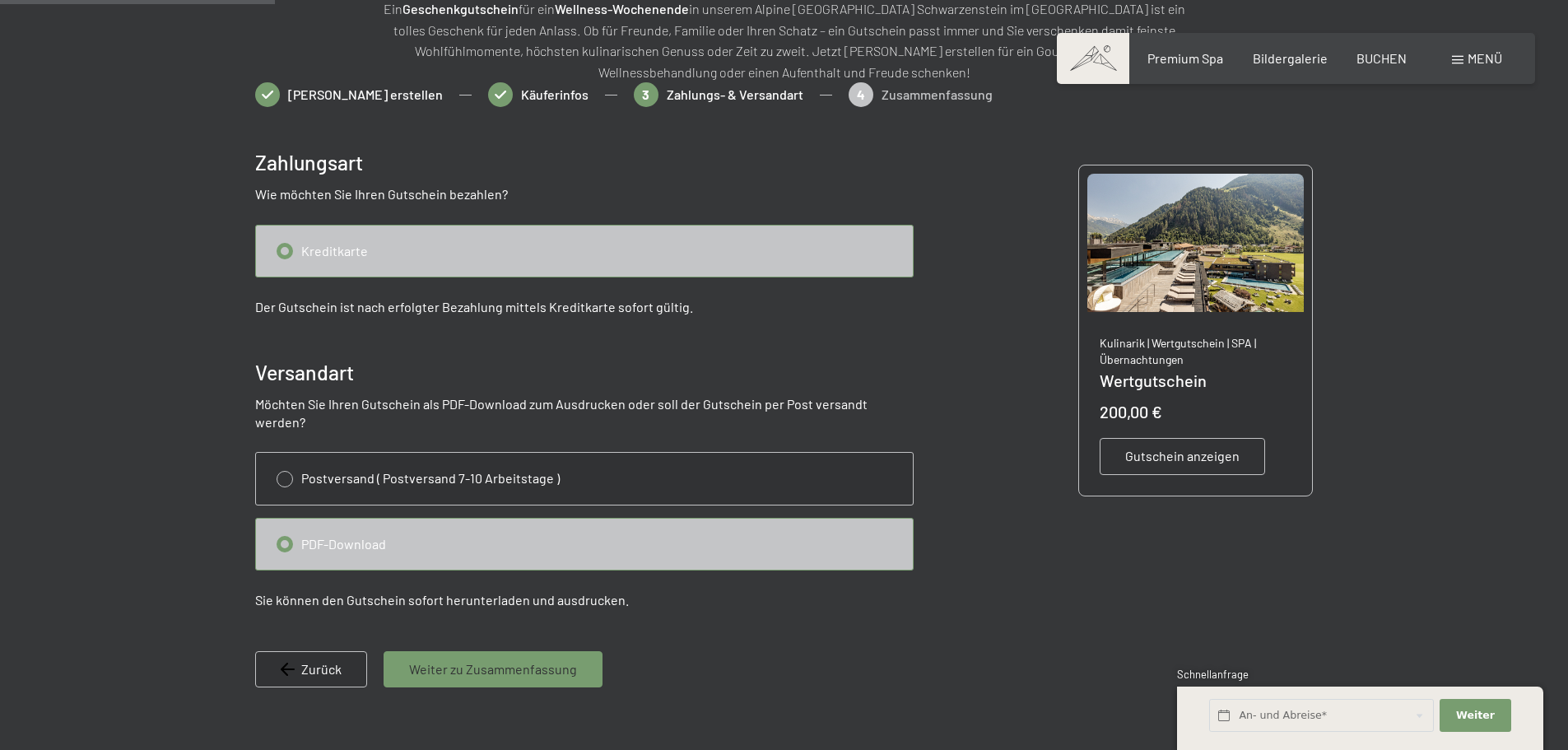
click at [512, 660] on span "Weiter zu Zusammenfassung" at bounding box center [493, 669] width 168 height 18
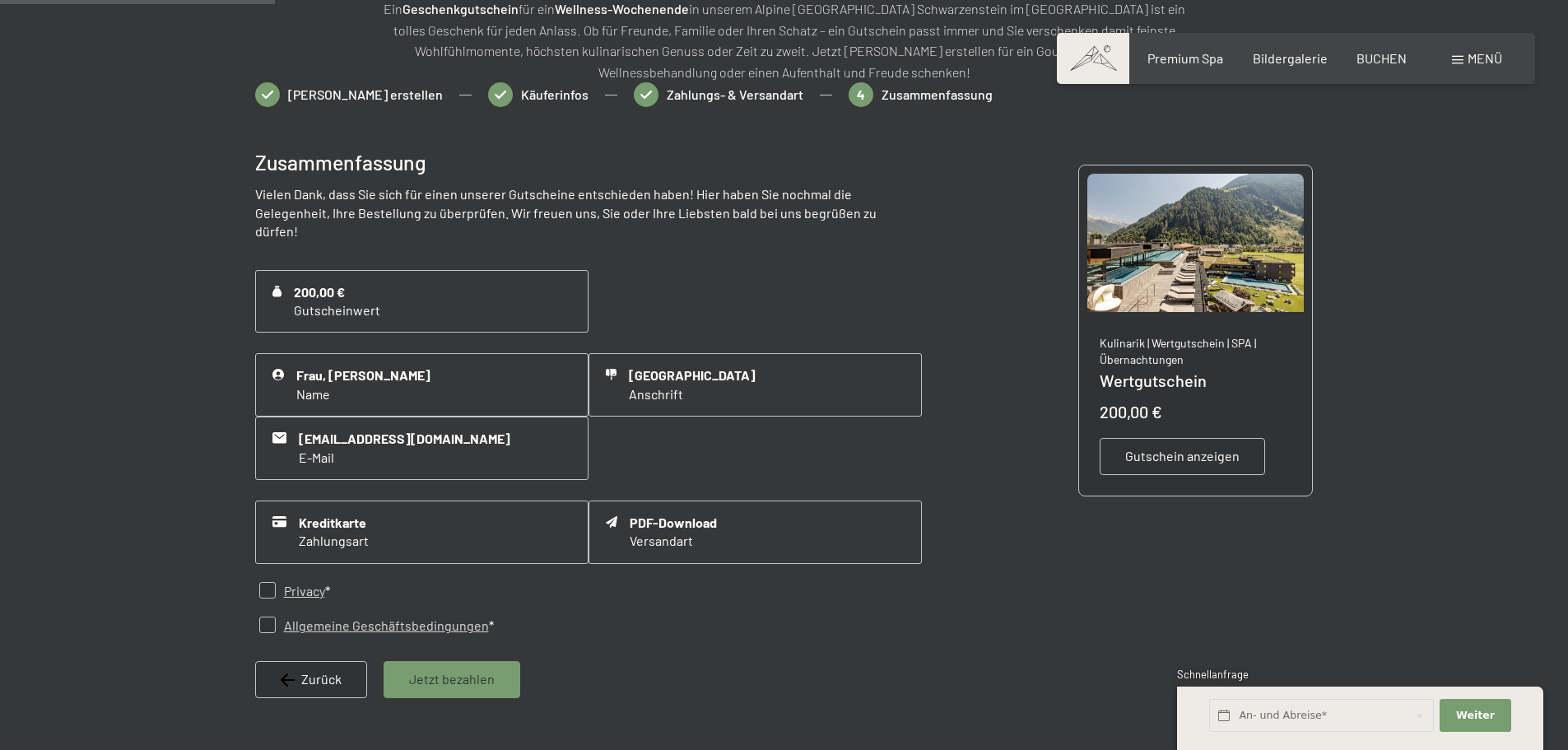
click at [269, 583] on input "checkbox" at bounding box center [268, 591] width 17 height 17
checkbox input "true"
click at [265, 617] on input "checkbox" at bounding box center [268, 625] width 17 height 17
checkbox input "true"
click at [478, 670] on span "Jetzt bezahlen" at bounding box center [452, 679] width 86 height 18
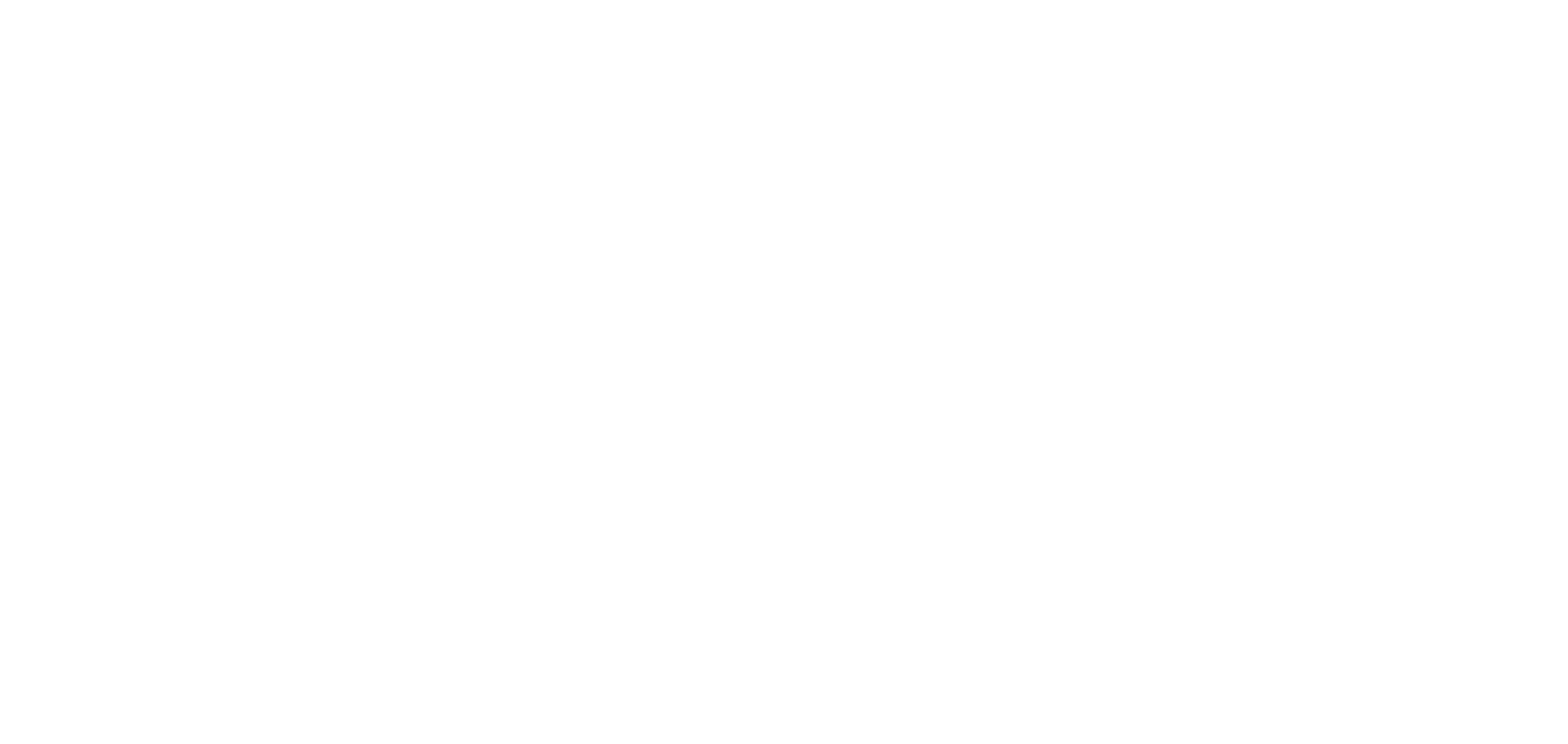
scroll to position [0, 0]
